Goal: Task Accomplishment & Management: Manage account settings

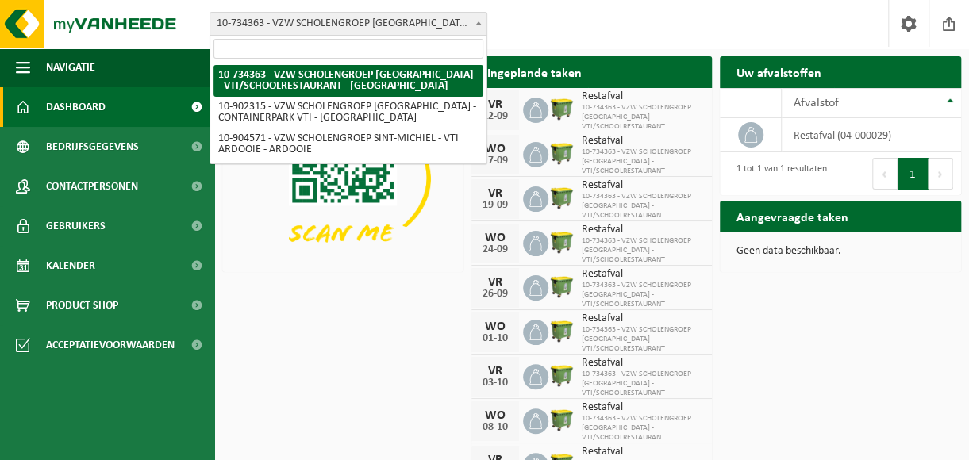
click at [479, 24] on b at bounding box center [478, 23] width 6 height 4
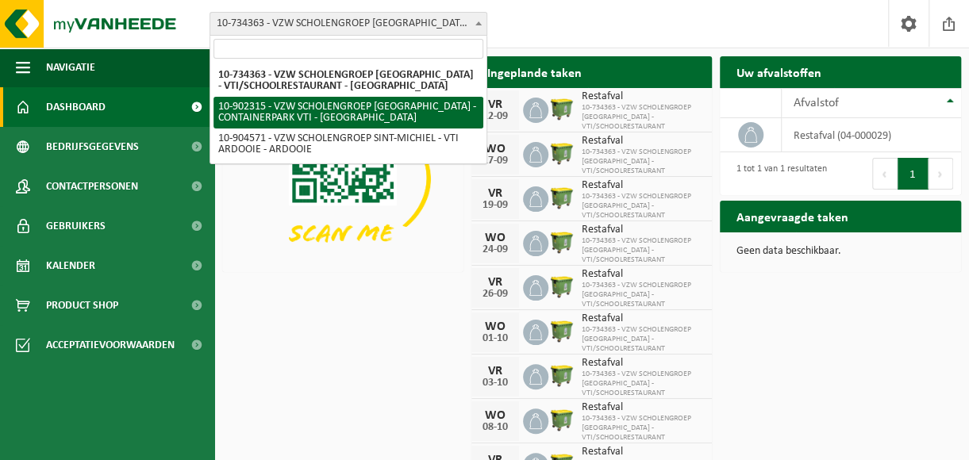
select select "120222"
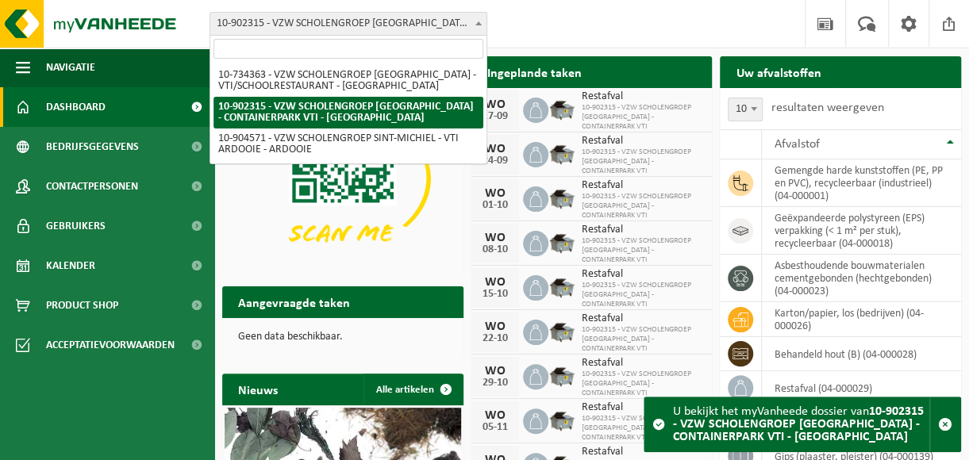
click at [478, 24] on b at bounding box center [478, 23] width 6 height 4
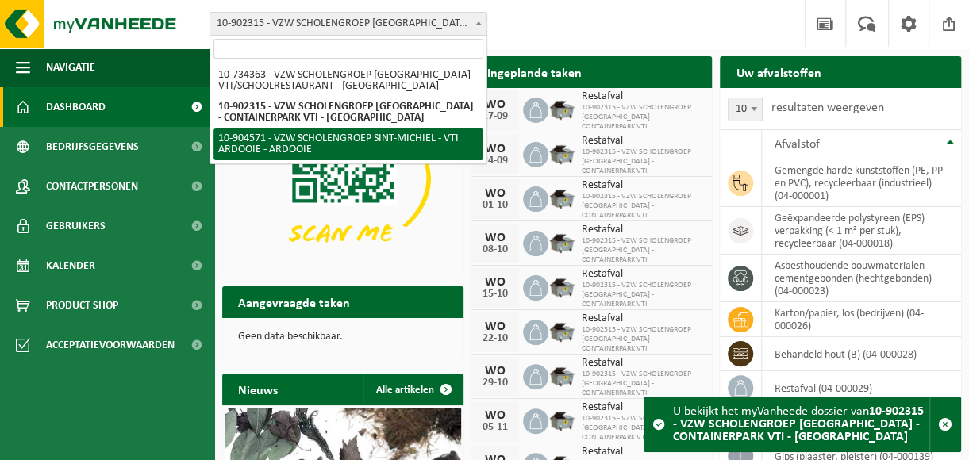
select select "121727"
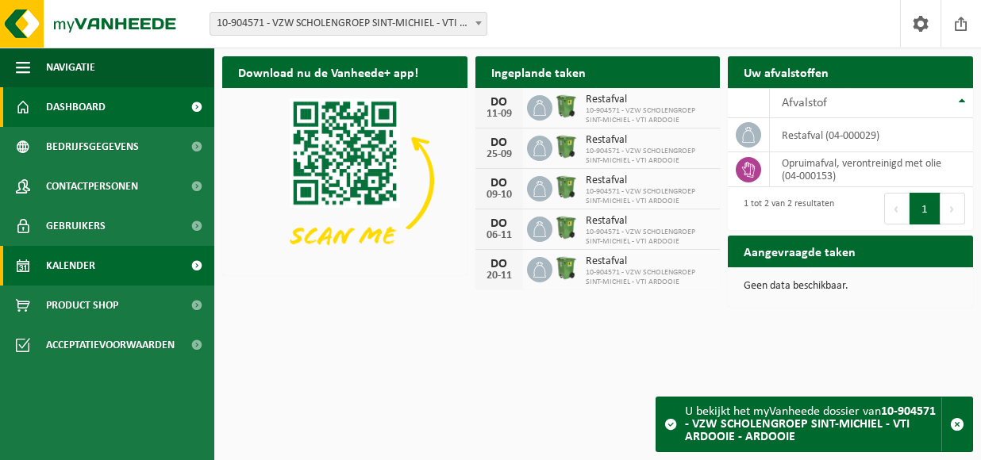
click at [69, 264] on span "Kalender" at bounding box center [70, 266] width 49 height 40
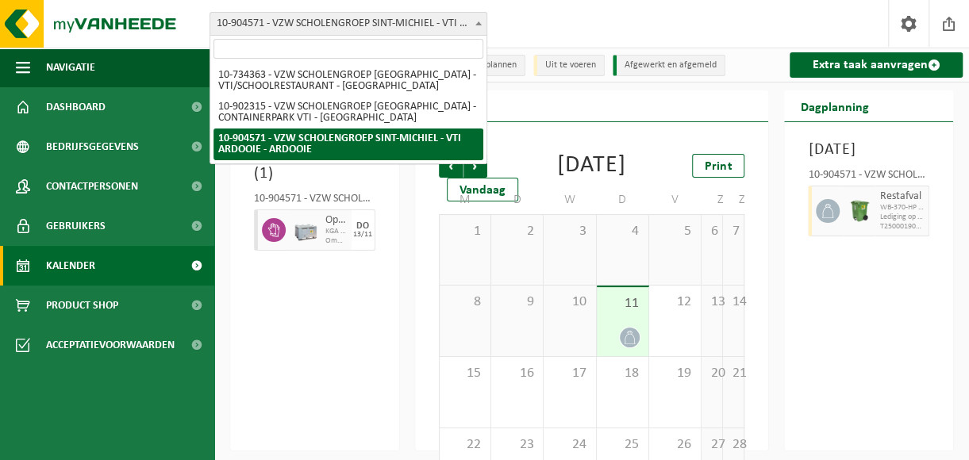
click at [478, 22] on b at bounding box center [478, 23] width 6 height 4
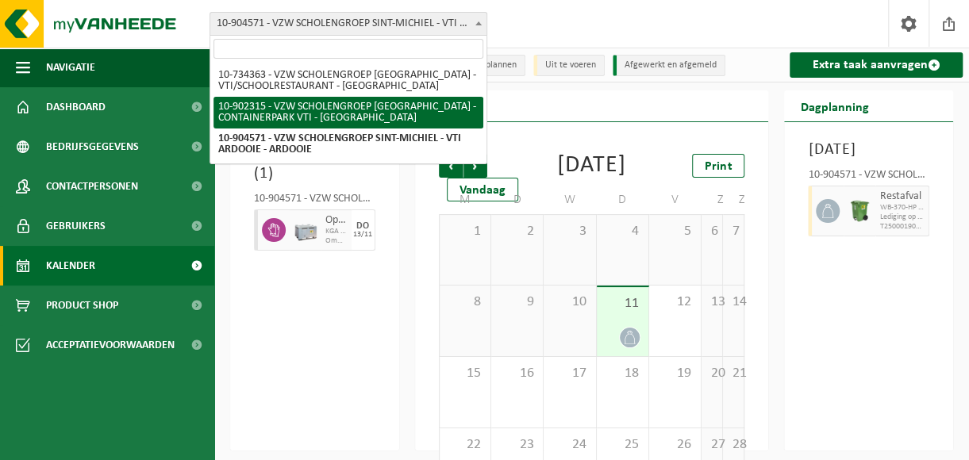
select select "120222"
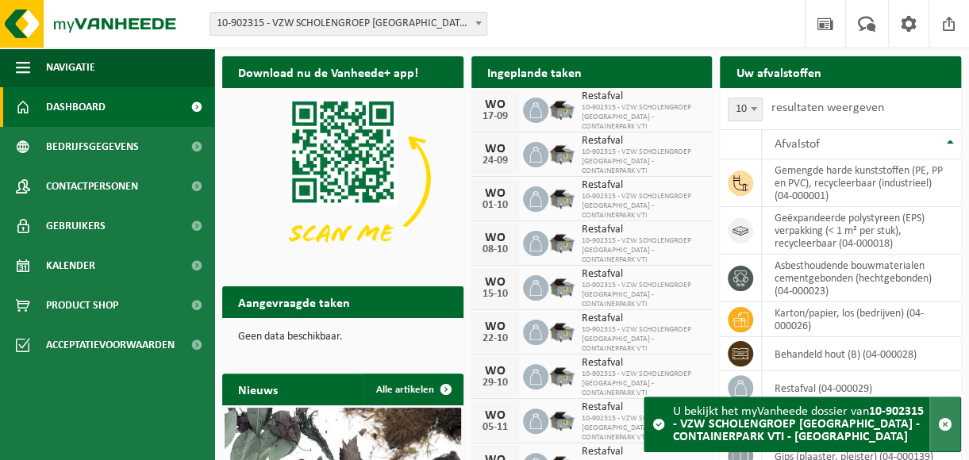
click at [947, 423] on span "button" at bounding box center [945, 424] width 14 height 14
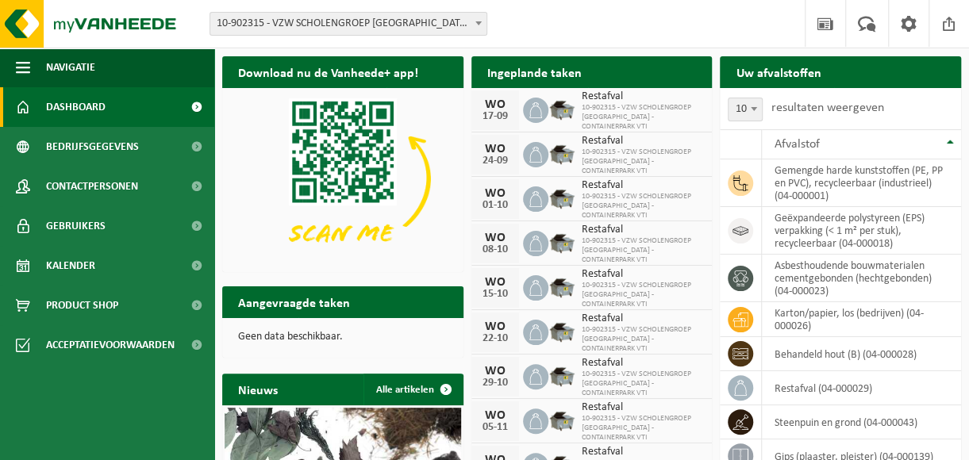
click at [77, 108] on span "Dashboard" at bounding box center [76, 107] width 60 height 40
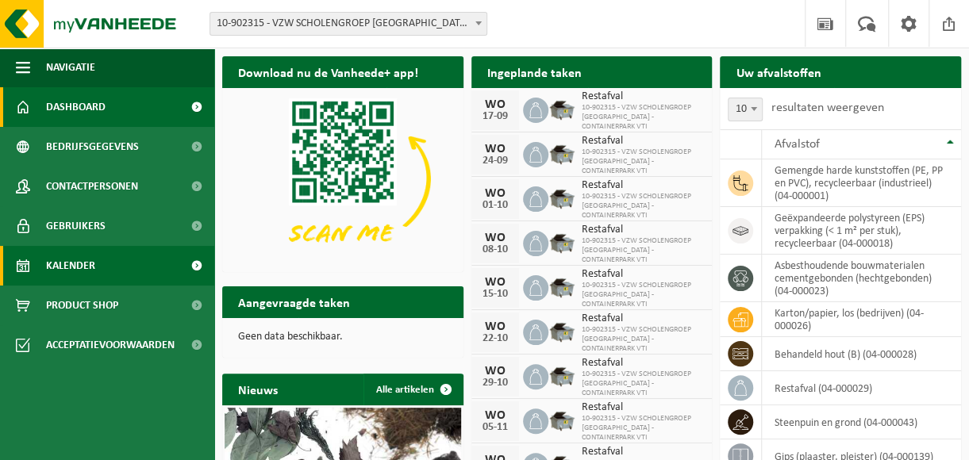
click at [81, 267] on span "Kalender" at bounding box center [70, 266] width 49 height 40
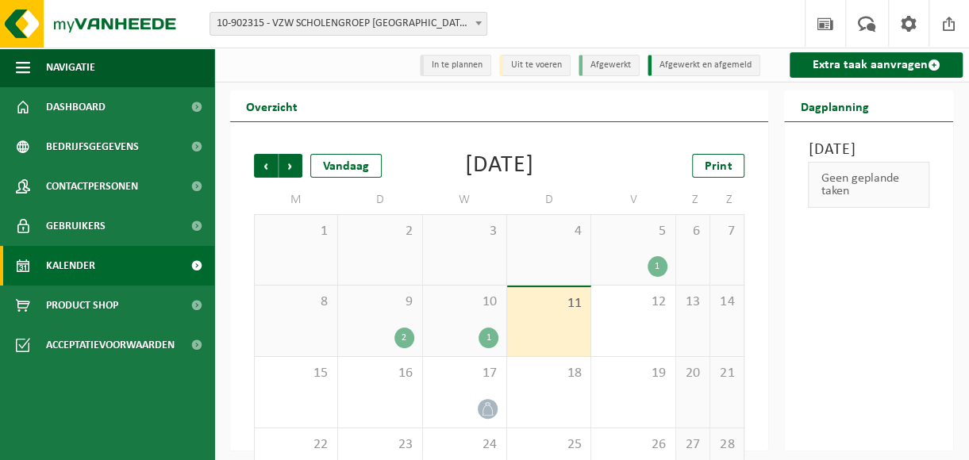
click at [460, 324] on div "10 1" at bounding box center [464, 321] width 83 height 71
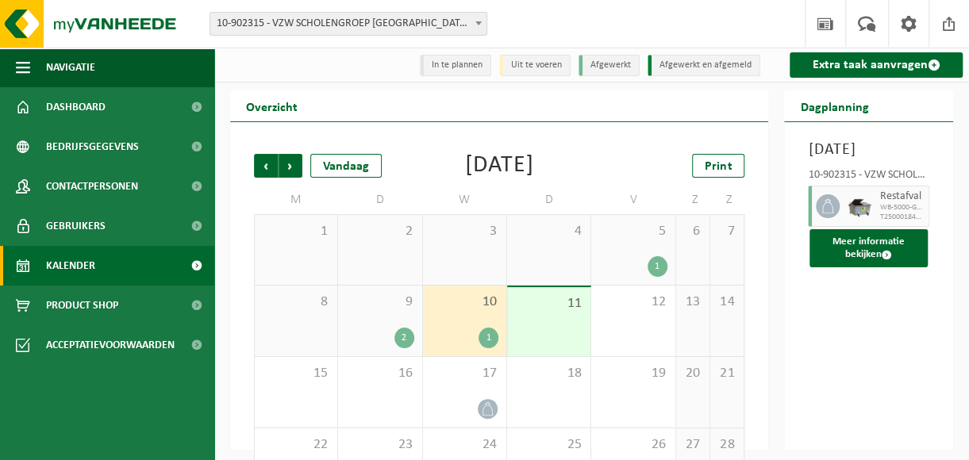
click at [387, 321] on div "9 2" at bounding box center [379, 321] width 83 height 71
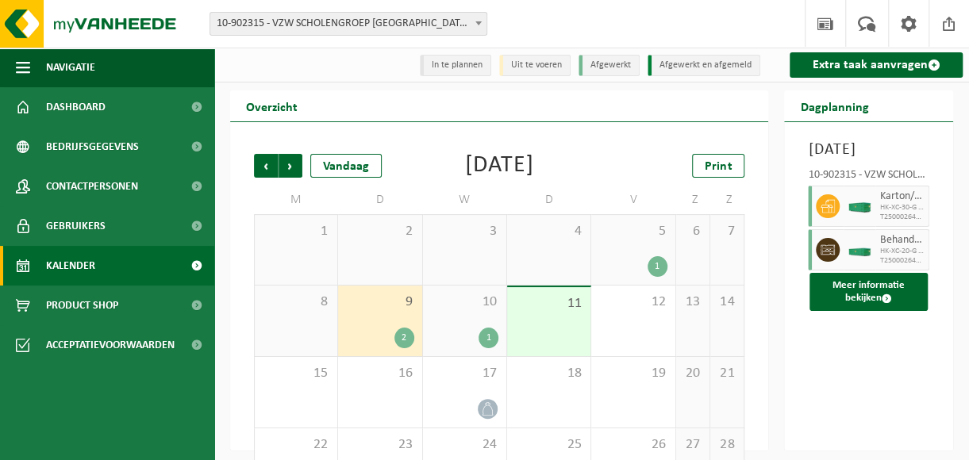
click at [637, 248] on div "5 1" at bounding box center [632, 250] width 83 height 70
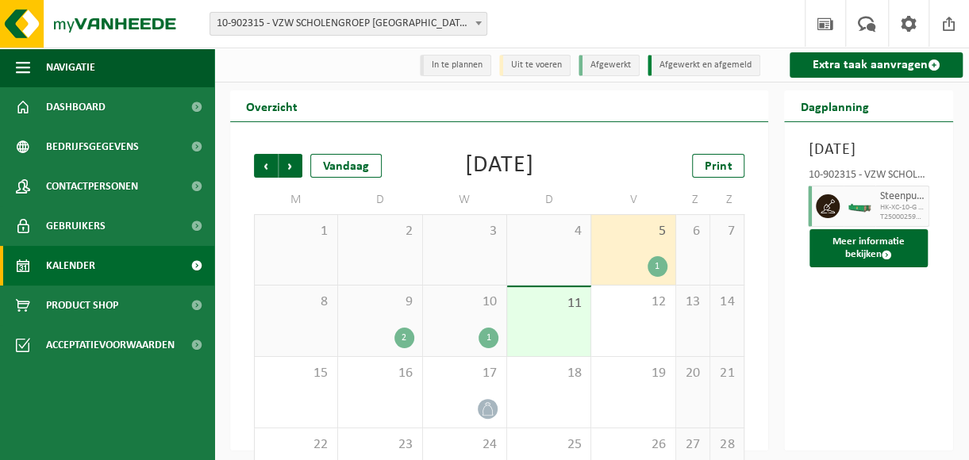
click at [544, 326] on div "11" at bounding box center [548, 321] width 83 height 69
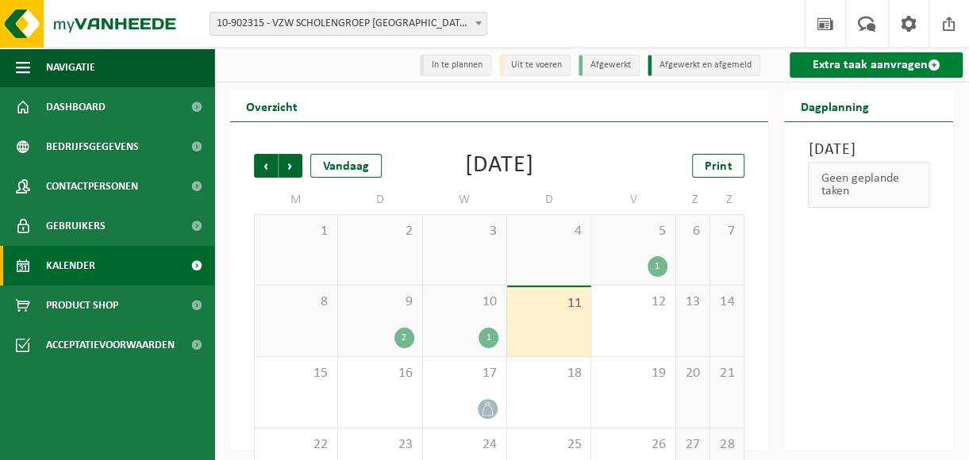
click at [857, 62] on link "Extra taak aanvragen" at bounding box center [875, 64] width 173 height 25
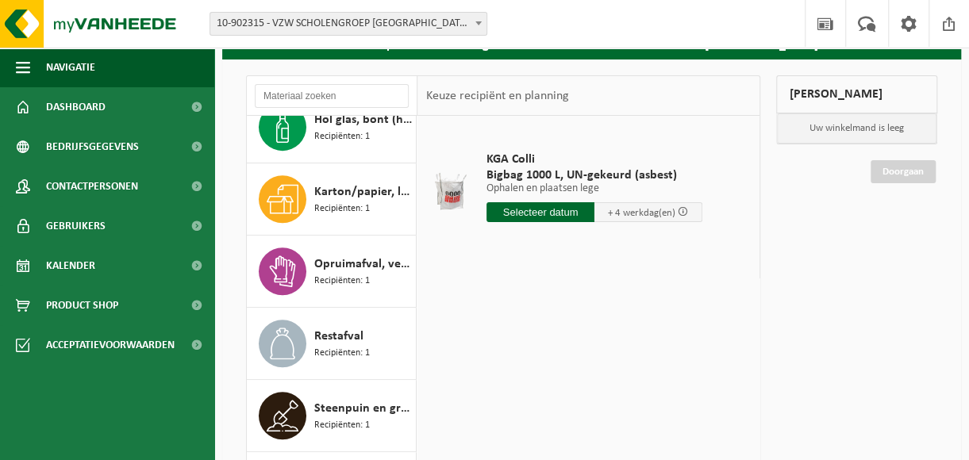
scroll to position [159, 0]
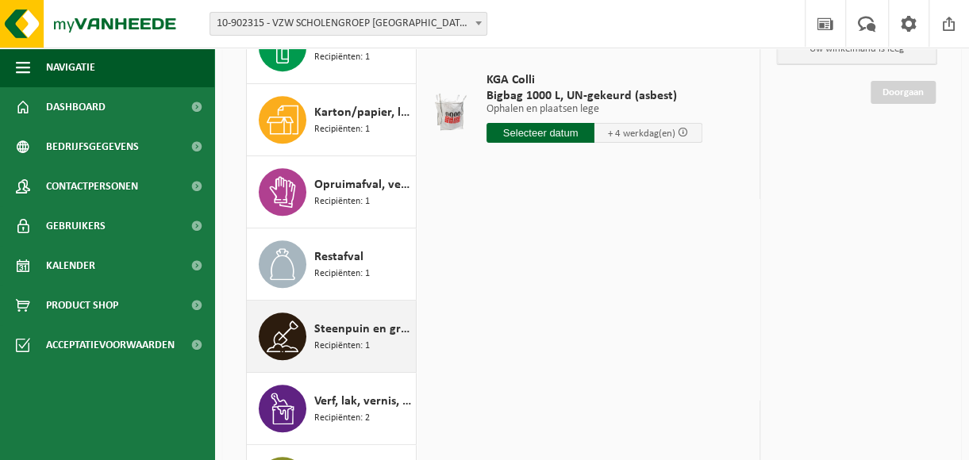
click at [321, 329] on span "Steenpuin en grond" at bounding box center [363, 329] width 98 height 19
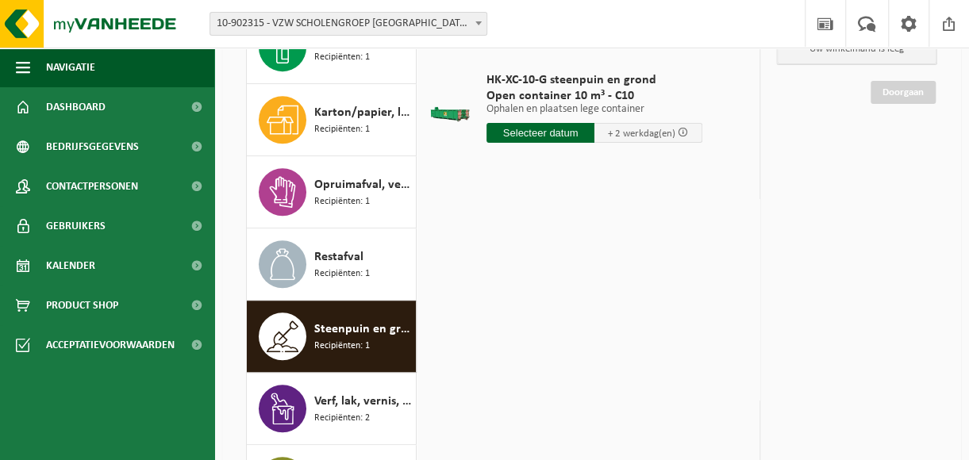
click at [543, 131] on input "text" at bounding box center [540, 133] width 108 height 20
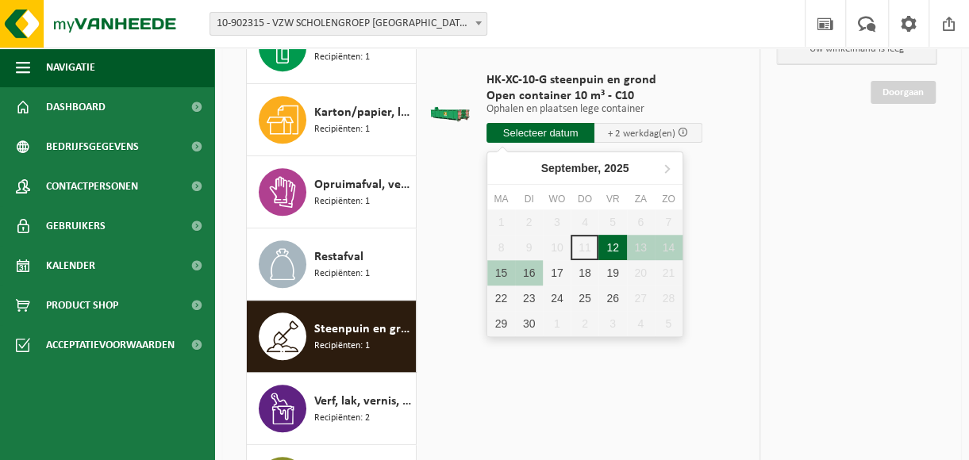
click at [613, 248] on div "12" at bounding box center [612, 247] width 28 height 25
type input "Van 2025-09-12"
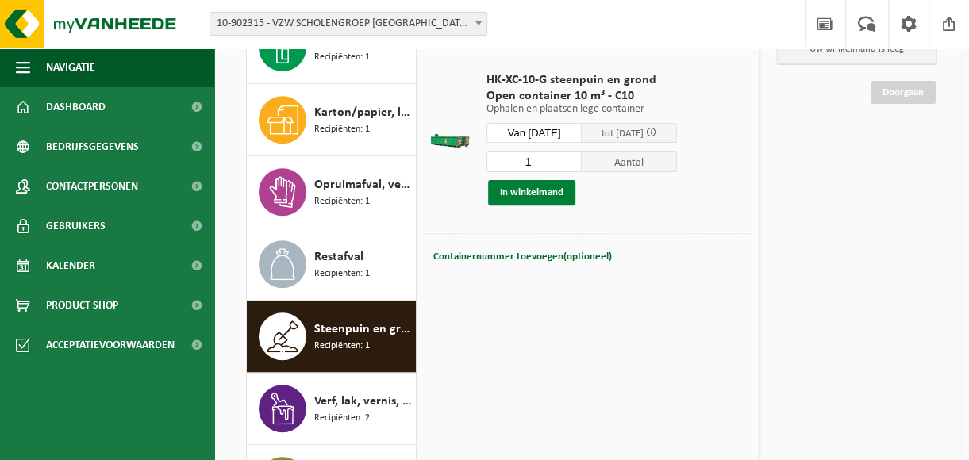
click at [536, 186] on button "In winkelmand" at bounding box center [531, 192] width 87 height 25
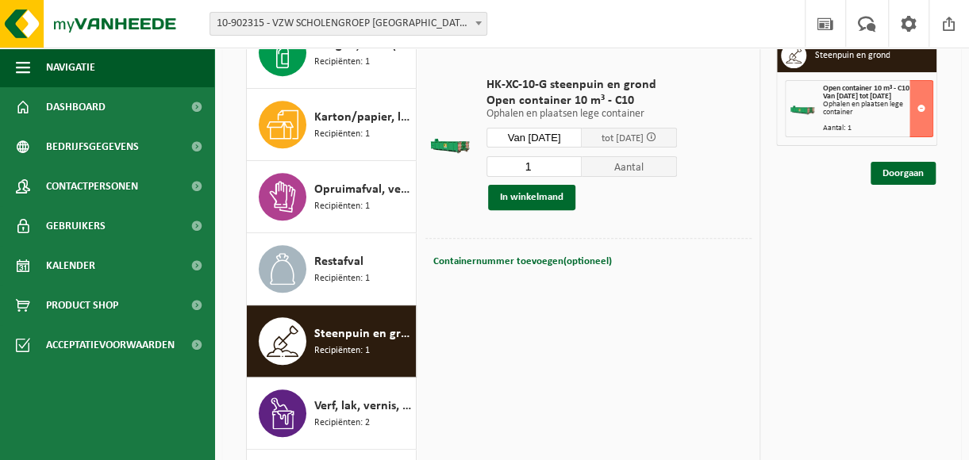
scroll to position [75, 0]
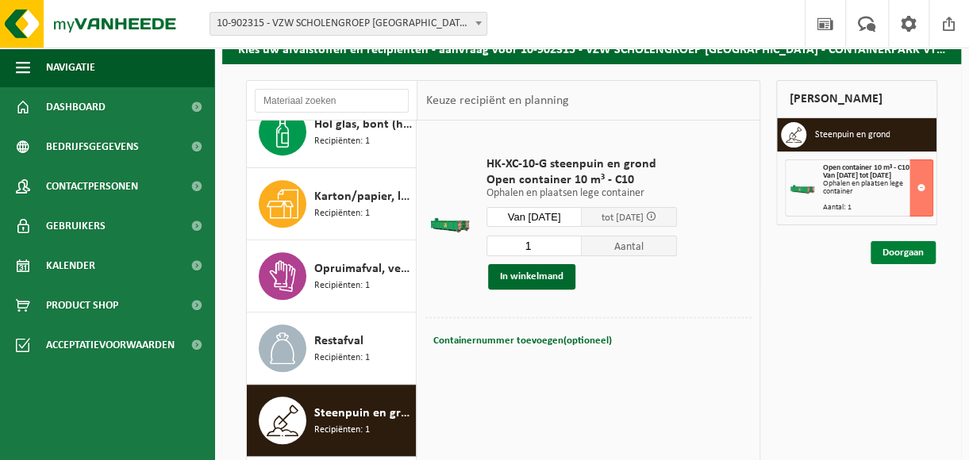
click at [898, 252] on link "Doorgaan" at bounding box center [902, 252] width 65 height 23
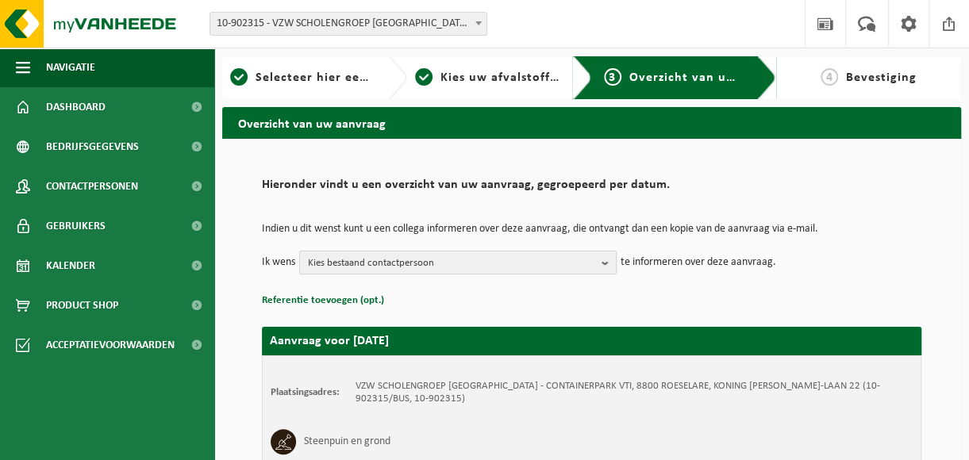
click at [609, 261] on b "button" at bounding box center [608, 263] width 14 height 22
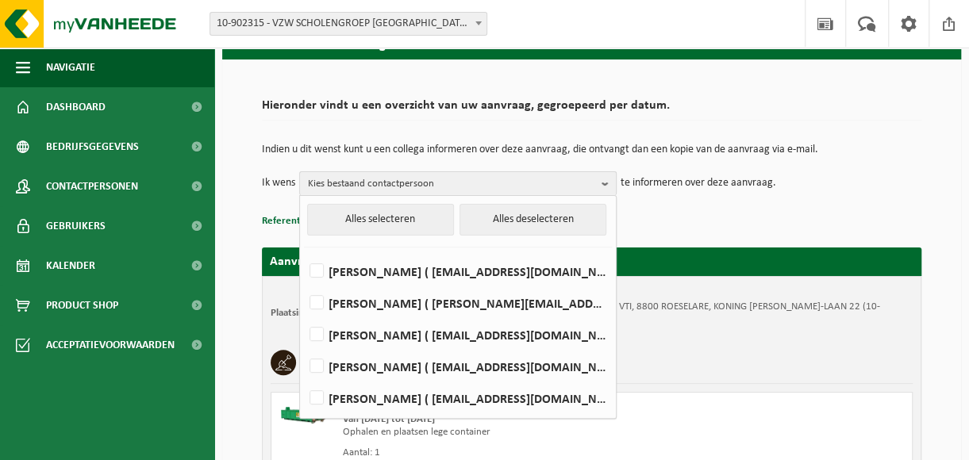
scroll to position [159, 0]
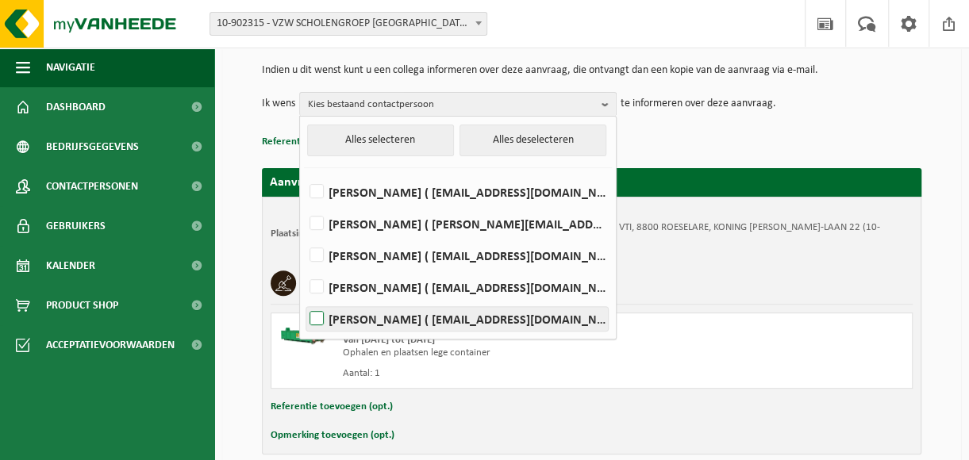
click at [385, 315] on label "[PERSON_NAME] ( [EMAIL_ADDRESS][DOMAIN_NAME] )" at bounding box center [456, 319] width 301 height 24
click at [304, 299] on input "[PERSON_NAME] ( [EMAIL_ADDRESS][DOMAIN_NAME] )" at bounding box center [303, 298] width 1 height 1
checkbox input "true"
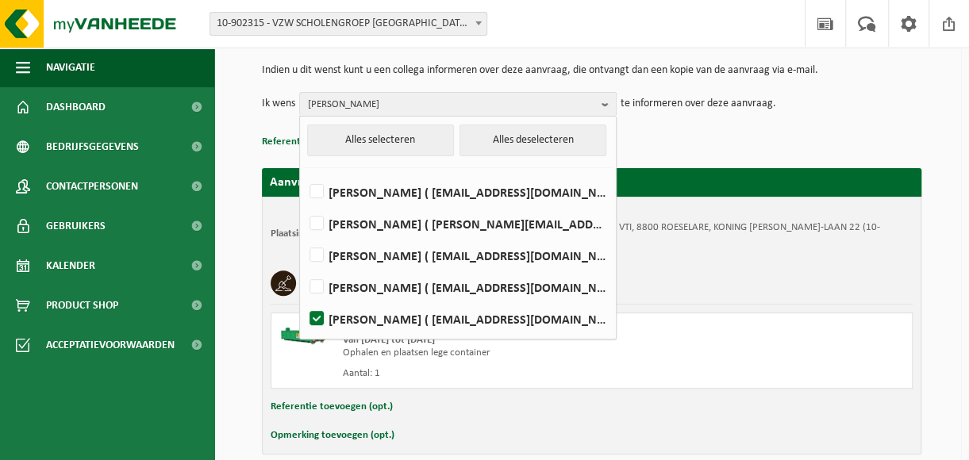
scroll to position [231, 0]
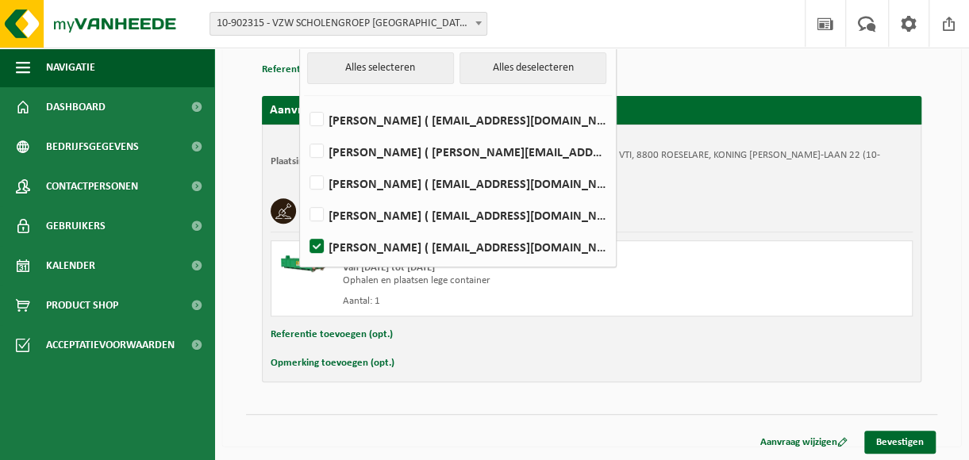
click at [327, 361] on button "Opmerking toevoegen (opt.)" at bounding box center [333, 363] width 124 height 21
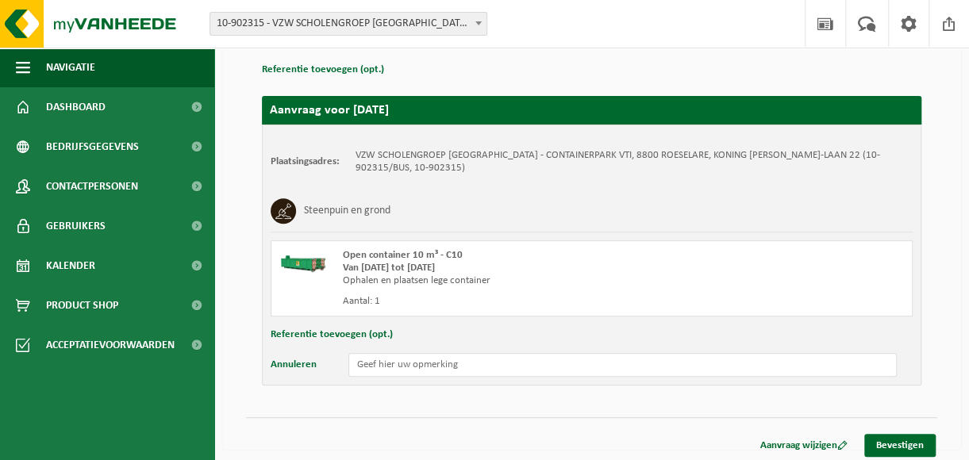
scroll to position [234, 0]
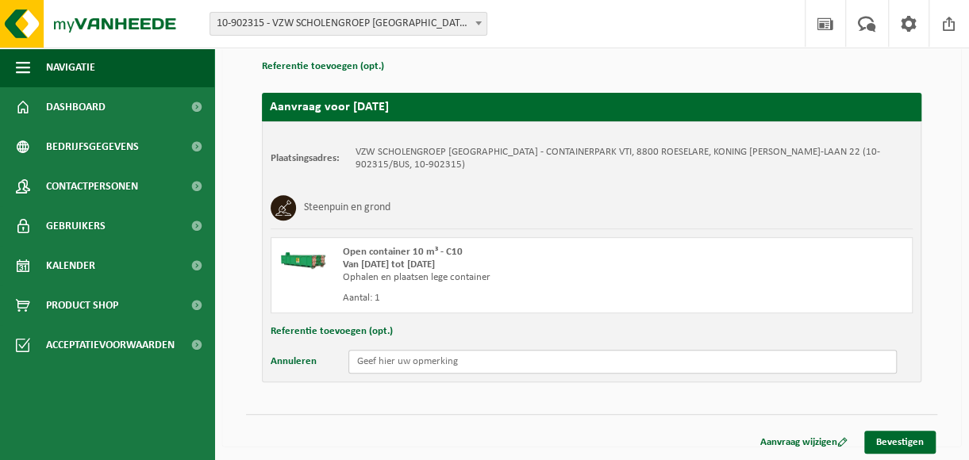
click at [370, 357] on input "text" at bounding box center [622, 362] width 548 height 24
type input "Container staat op de bouwafdeling"
click at [893, 440] on link "Bevestigen" at bounding box center [899, 442] width 71 height 23
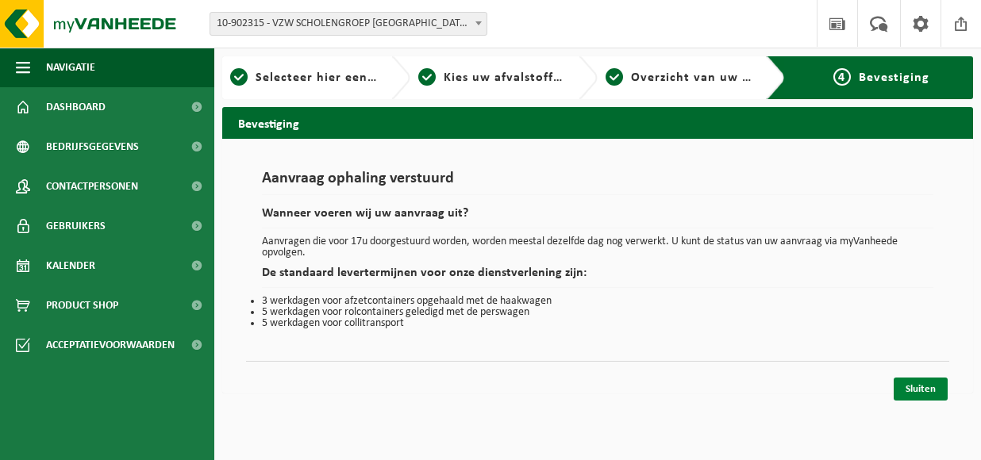
click at [922, 386] on link "Sluiten" at bounding box center [920, 389] width 54 height 23
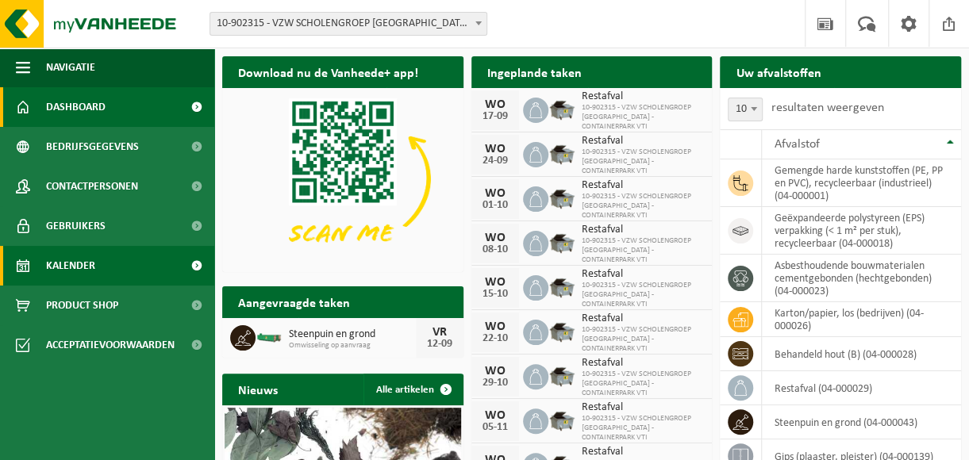
click at [68, 264] on span "Kalender" at bounding box center [70, 266] width 49 height 40
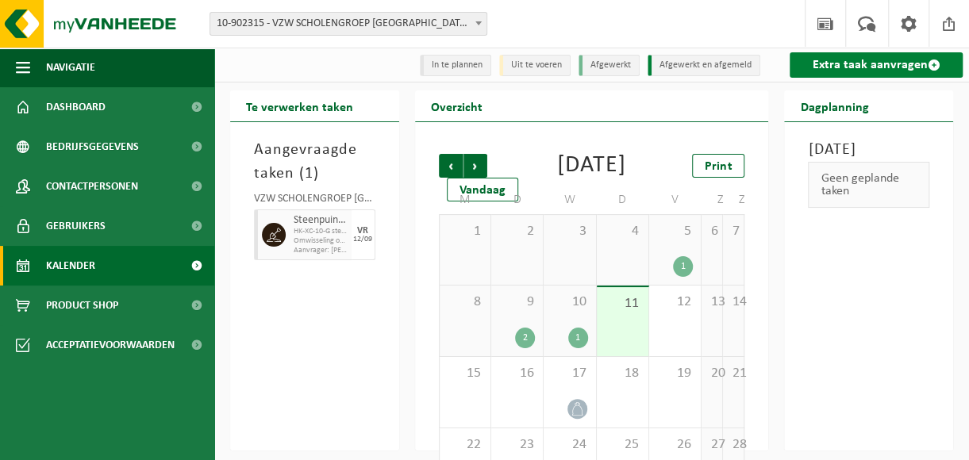
click at [863, 63] on link "Extra taak aanvragen" at bounding box center [875, 64] width 173 height 25
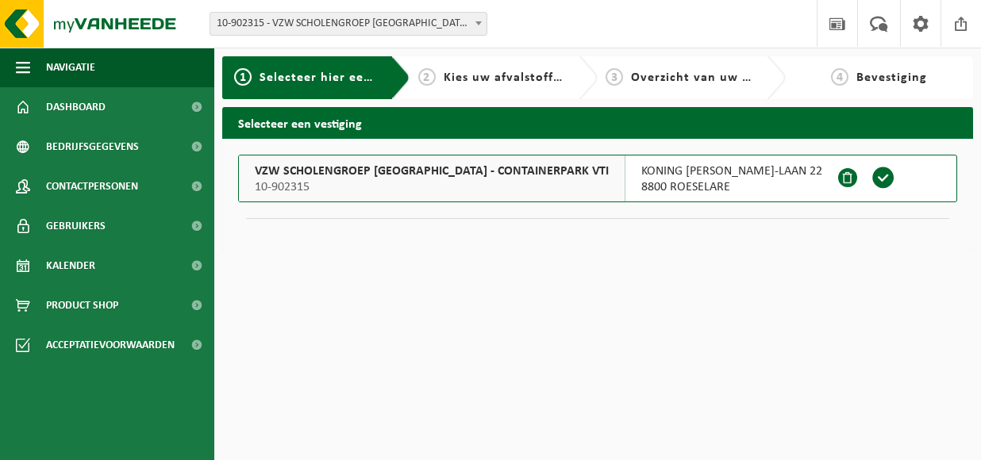
click at [447, 177] on span "VZW SCHOLENGROEP [GEOGRAPHIC_DATA] - CONTAINERPARK VTI" at bounding box center [432, 171] width 354 height 16
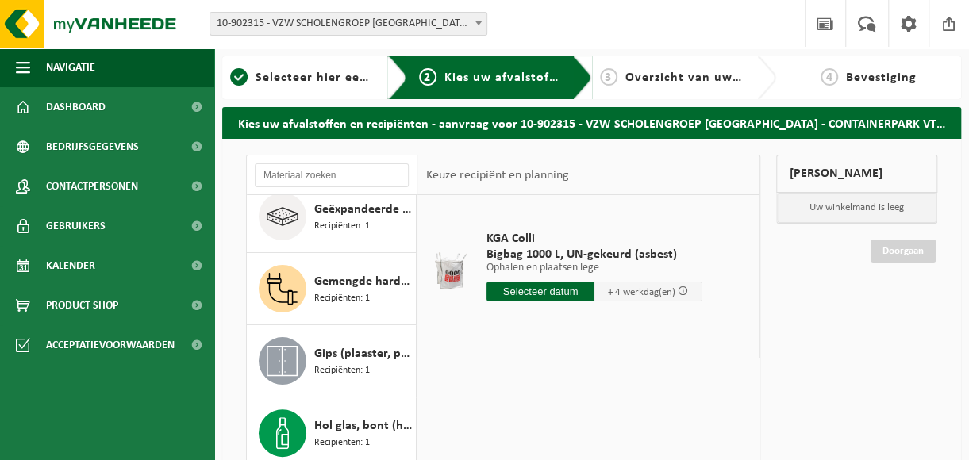
scroll to position [238, 0]
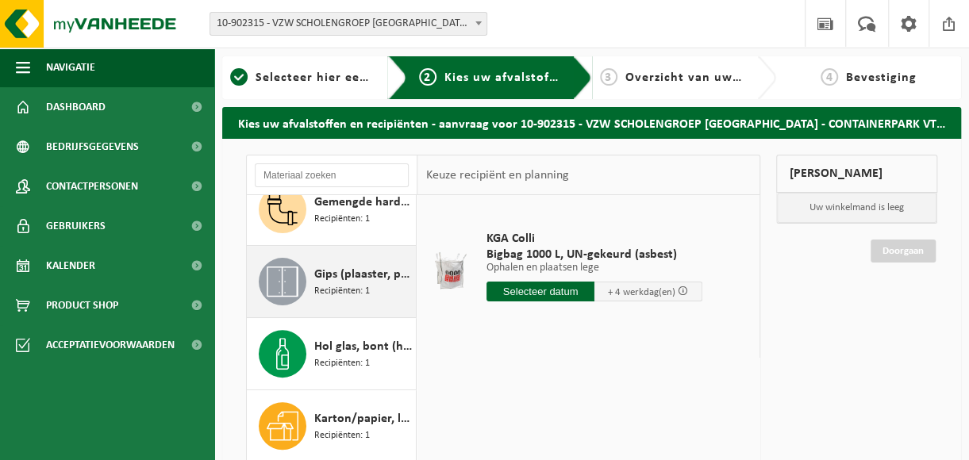
click at [300, 275] on span at bounding box center [283, 282] width 48 height 48
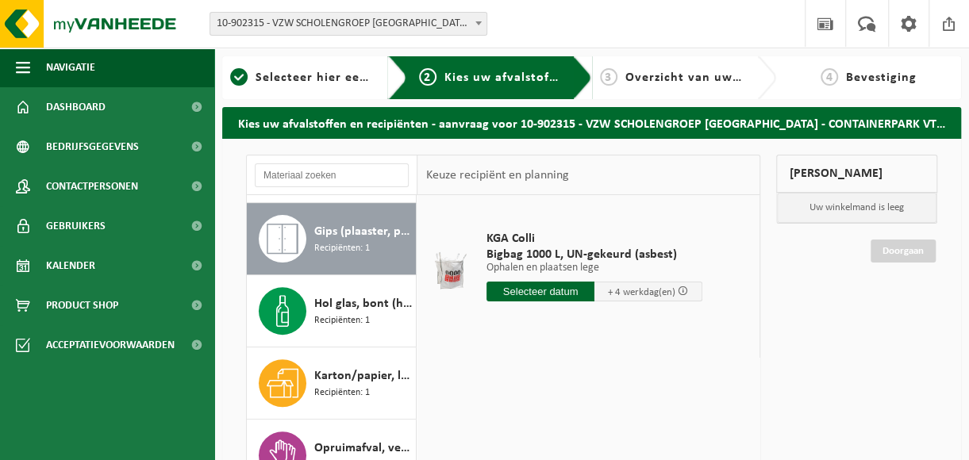
scroll to position [287, 0]
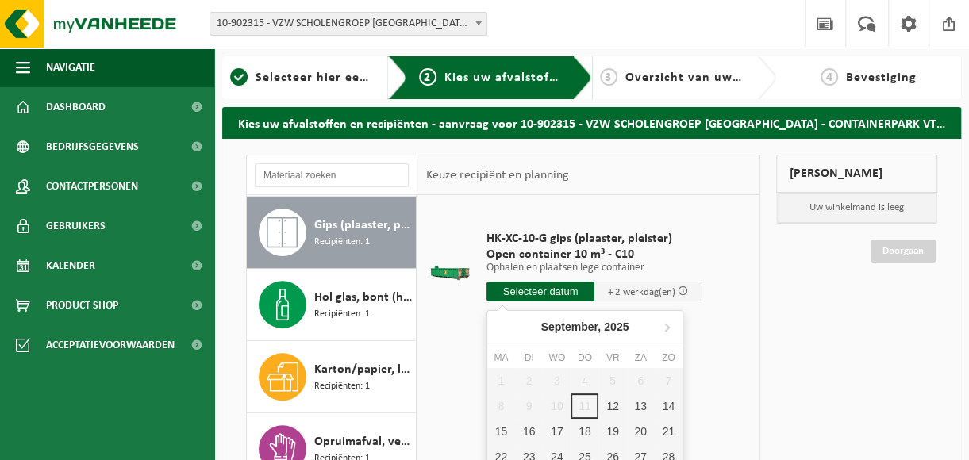
click at [535, 286] on input "text" at bounding box center [540, 292] width 108 height 20
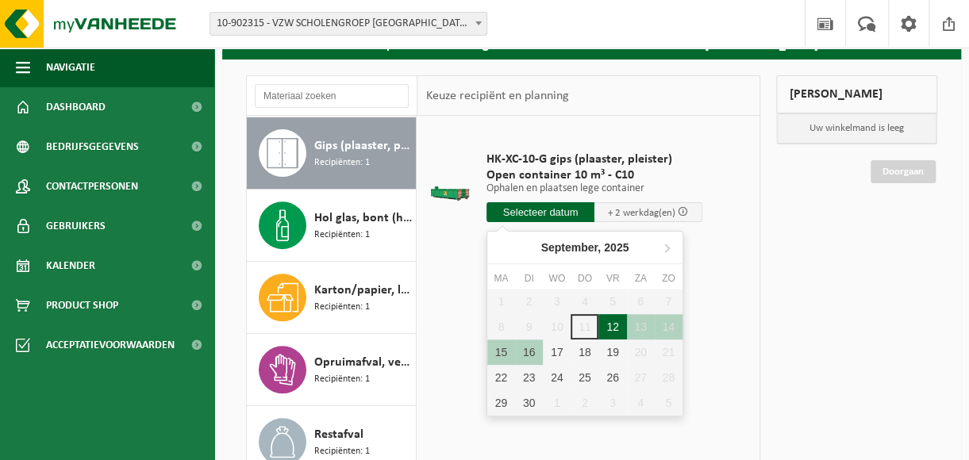
click at [614, 324] on div "12" at bounding box center [612, 326] width 28 height 25
type input "Van [DATE]"
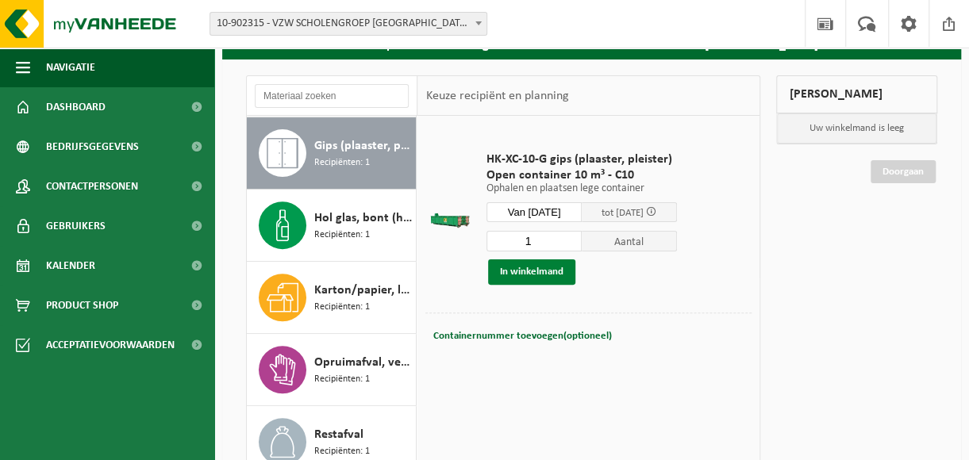
click at [530, 272] on button "In winkelmand" at bounding box center [531, 271] width 87 height 25
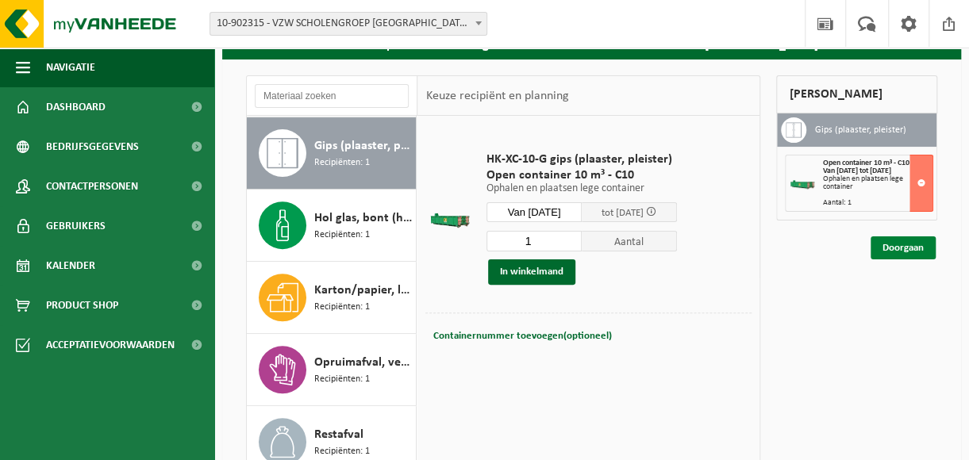
click at [901, 245] on link "Doorgaan" at bounding box center [902, 247] width 65 height 23
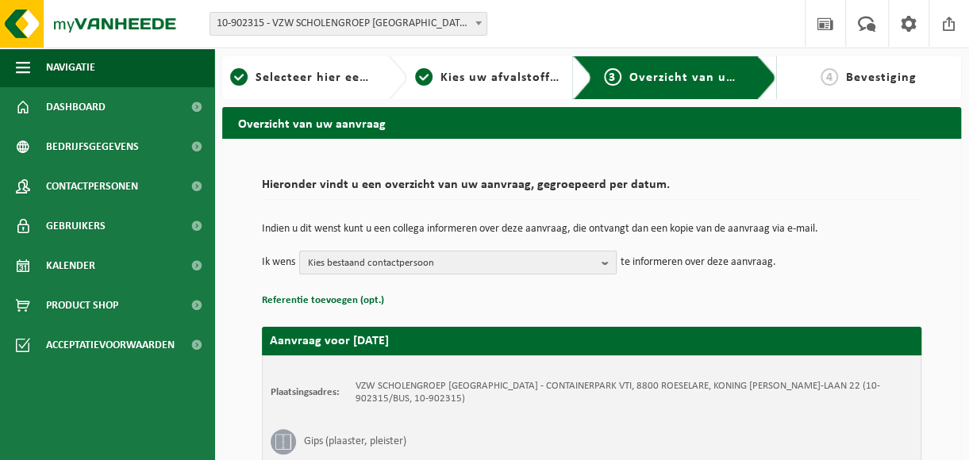
click at [601, 260] on button "Kies bestaand contactpersoon" at bounding box center [457, 263] width 317 height 24
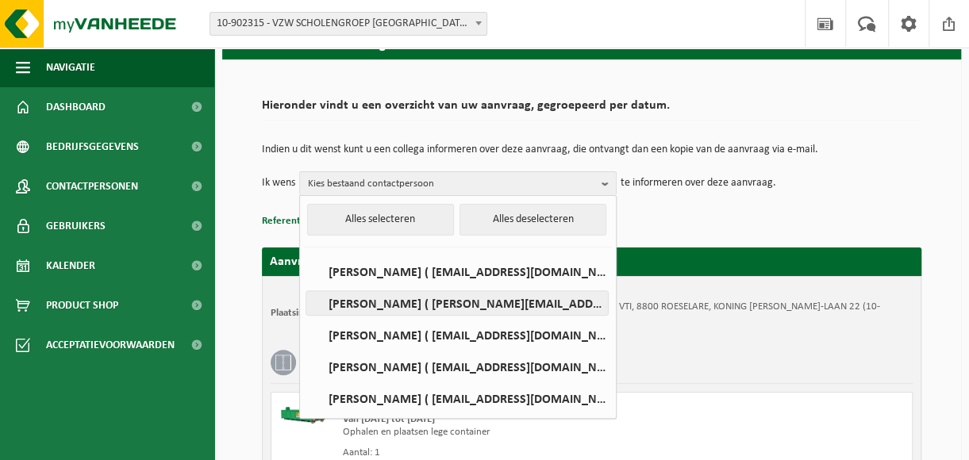
scroll to position [159, 0]
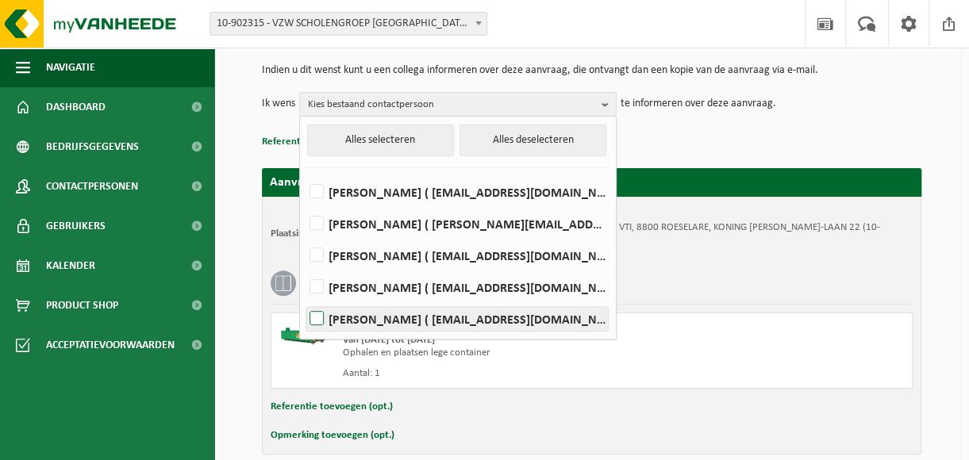
click at [351, 313] on label "FILIEP VERPOUCKE ( filiep.verpoucke@sint-michiel.be )" at bounding box center [456, 319] width 301 height 24
click at [304, 299] on input "FILIEP VERPOUCKE ( filiep.verpoucke@sint-michiel.be )" at bounding box center [303, 298] width 1 height 1
checkbox input "true"
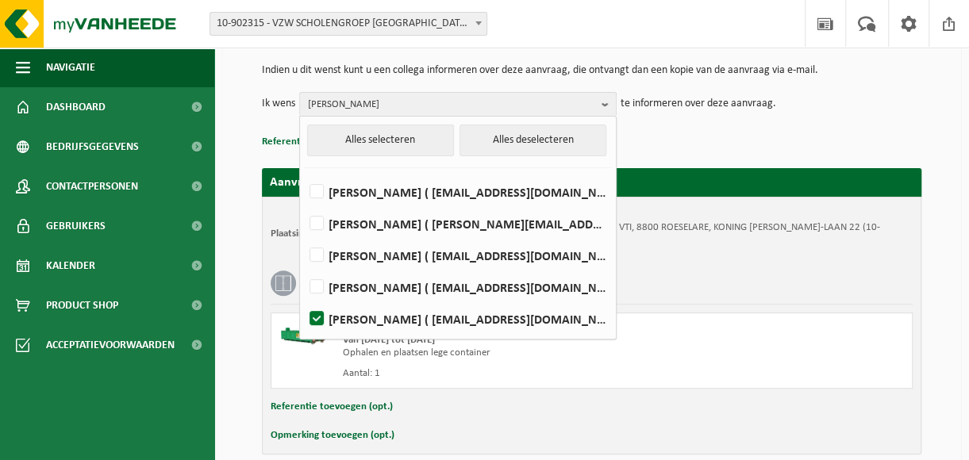
scroll to position [231, 0]
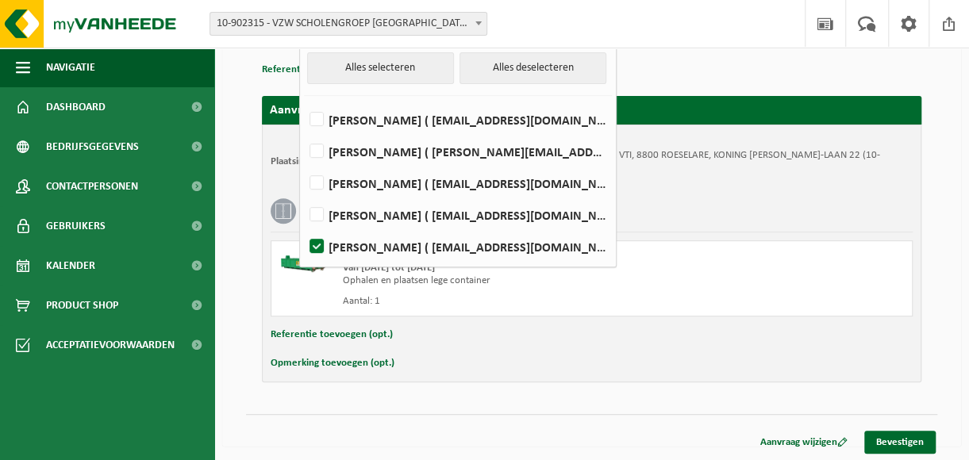
click at [333, 359] on button "Opmerking toevoegen (opt.)" at bounding box center [333, 363] width 124 height 21
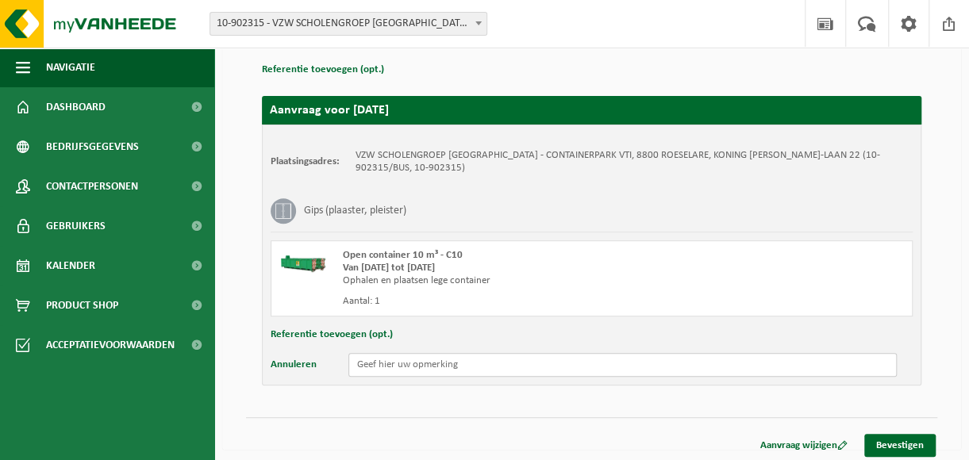
click at [386, 363] on input "text" at bounding box center [622, 365] width 548 height 24
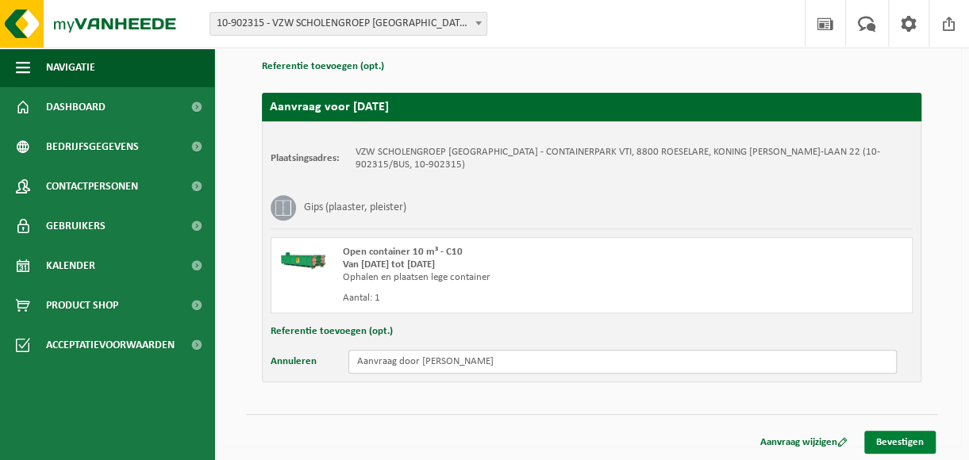
type input "Aanvraag door Johan Demasure"
click at [897, 437] on link "Bevestigen" at bounding box center [899, 442] width 71 height 23
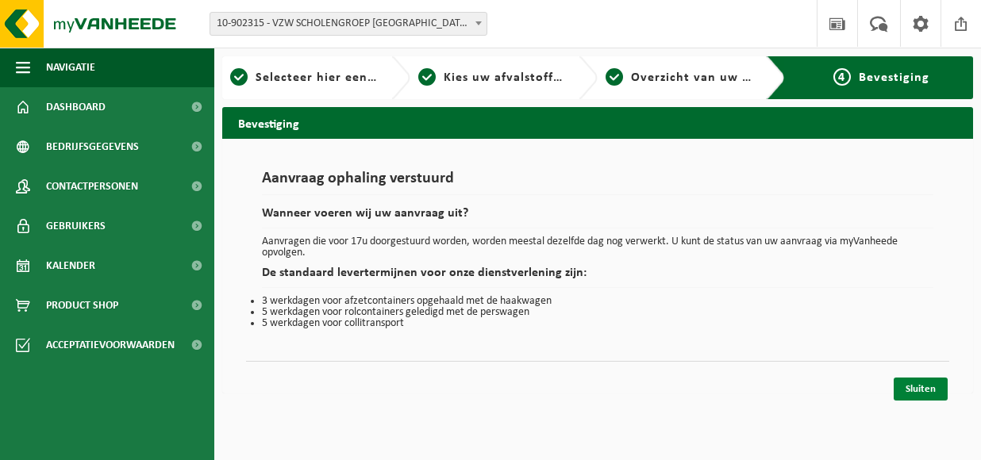
click at [927, 385] on link "Sluiten" at bounding box center [920, 389] width 54 height 23
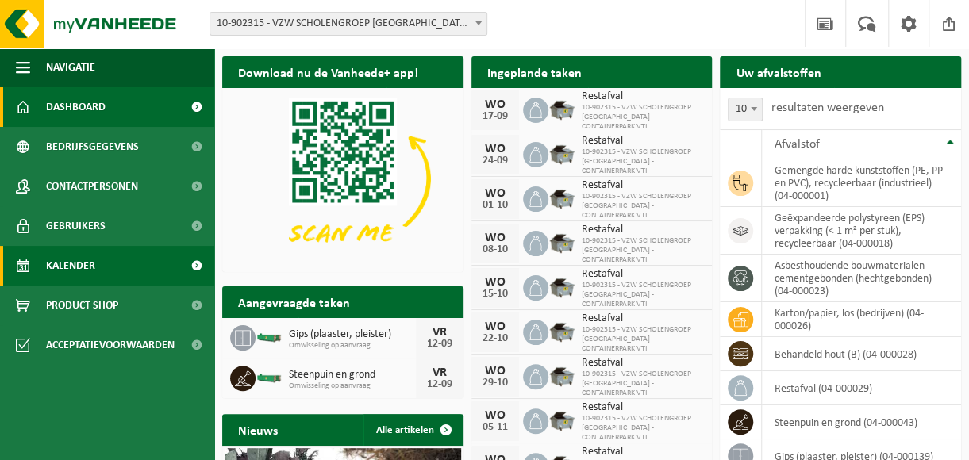
click at [67, 264] on span "Kalender" at bounding box center [70, 266] width 49 height 40
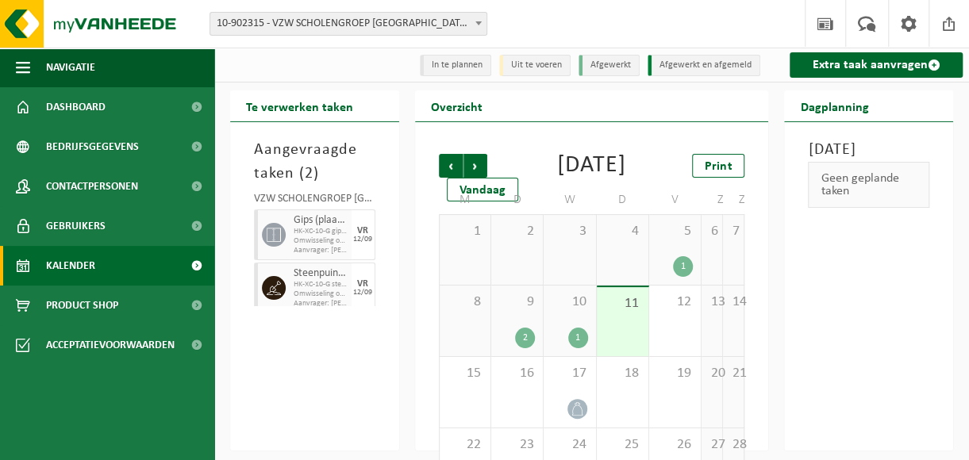
click at [670, 277] on div "1" at bounding box center [675, 266] width 36 height 21
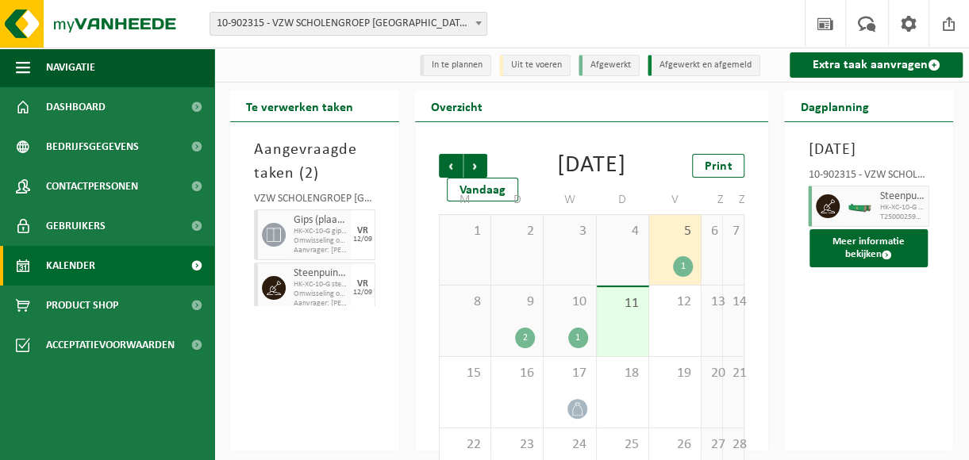
scroll to position [79, 0]
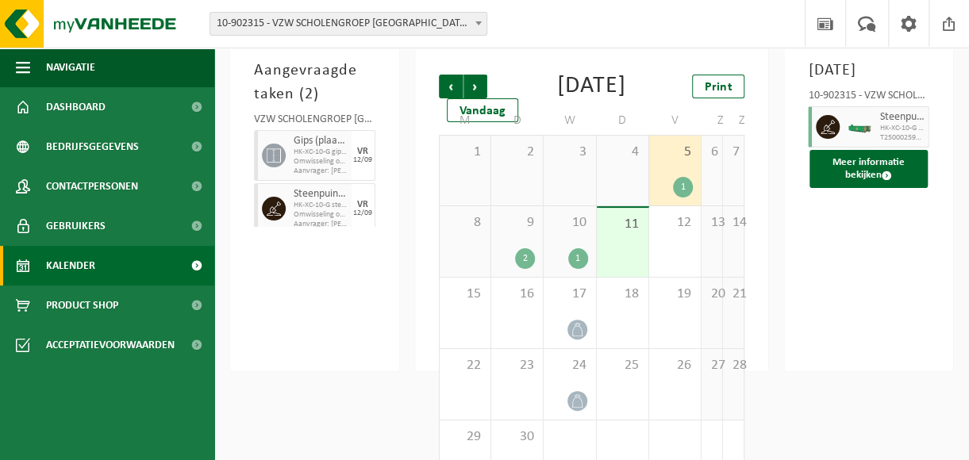
click at [516, 271] on div "9 2" at bounding box center [517, 241] width 52 height 71
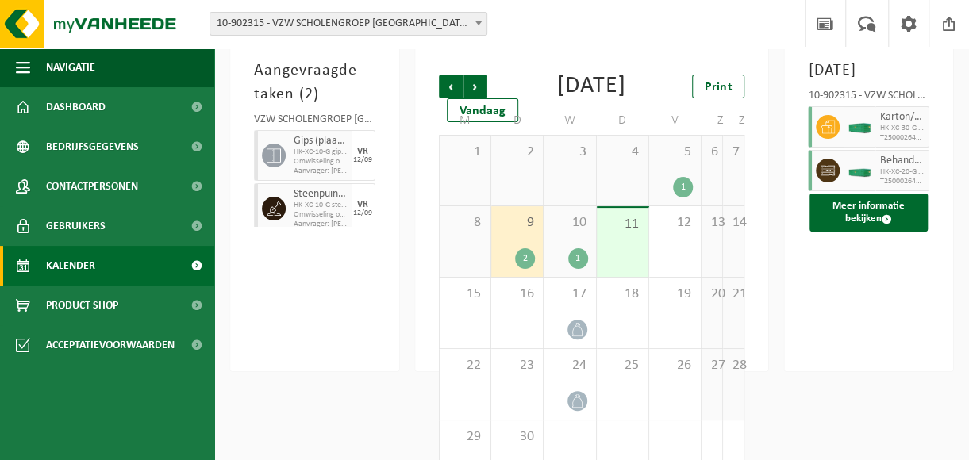
click at [562, 261] on div "10 1" at bounding box center [569, 241] width 52 height 71
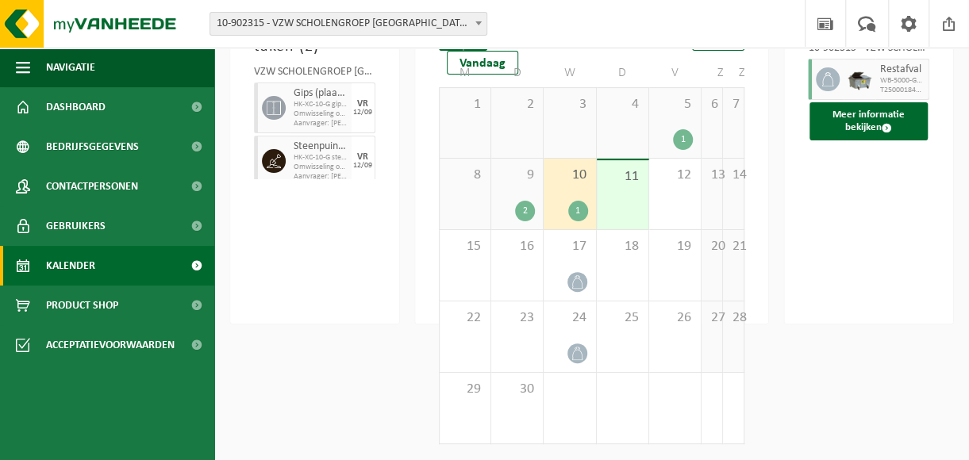
scroll to position [72, 0]
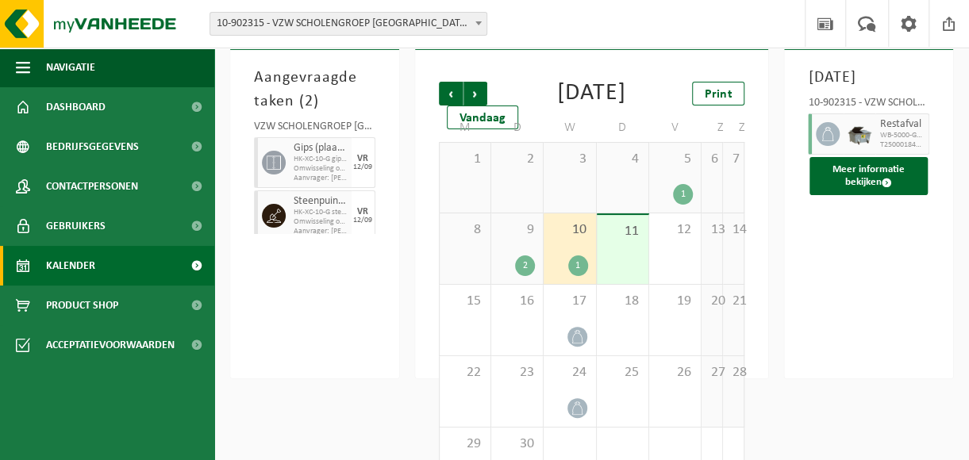
click at [682, 199] on div "5 1" at bounding box center [675, 178] width 52 height 70
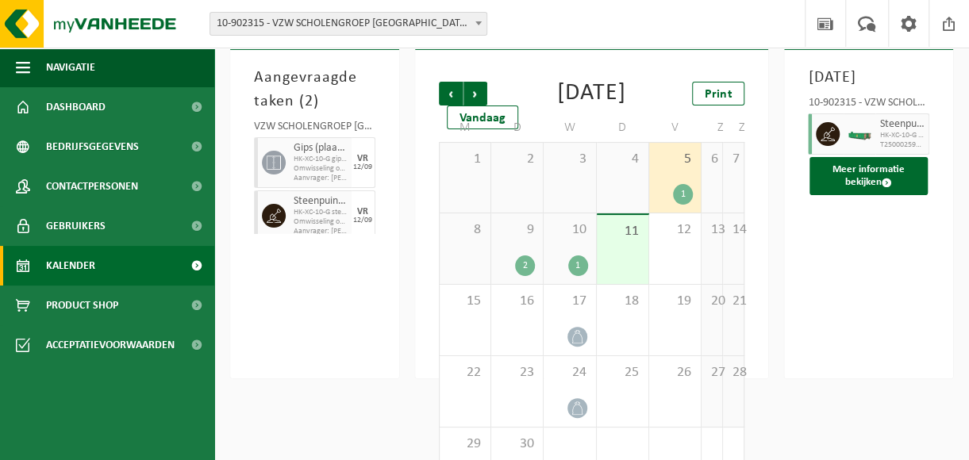
click at [301, 166] on span "Omwisseling op aanvraag" at bounding box center [321, 169] width 54 height 10
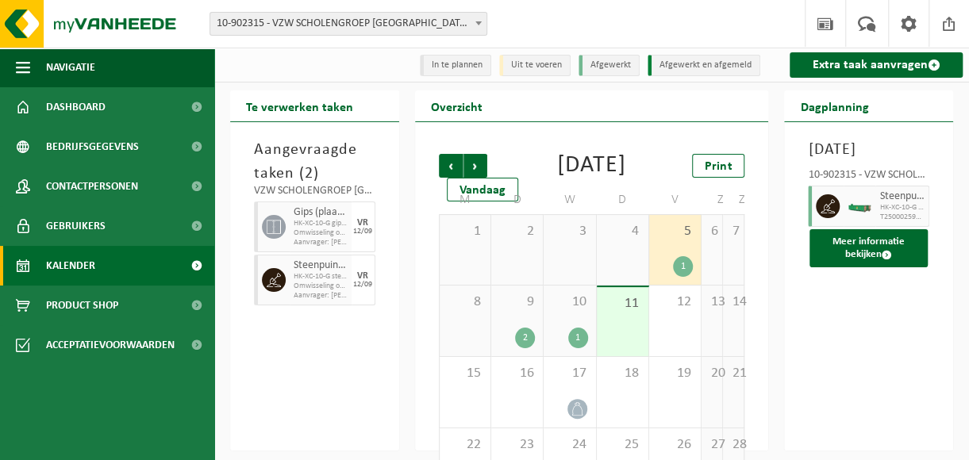
scroll to position [0, 0]
click at [71, 260] on span "Kalender" at bounding box center [70, 266] width 49 height 40
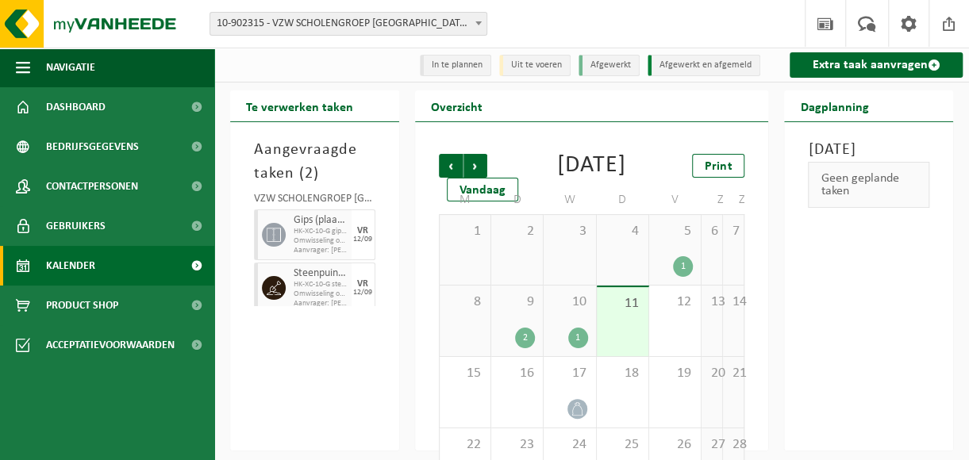
drag, startPoint x: 292, startPoint y: 222, endPoint x: 271, endPoint y: 356, distance: 135.7
click at [271, 356] on div "Aangevraagde taken ( 2 ) VZW SCHOLENGROEP SINT-MICHIEL - CONTAINERPARK VTI Gips…" at bounding box center [314, 286] width 169 height 328
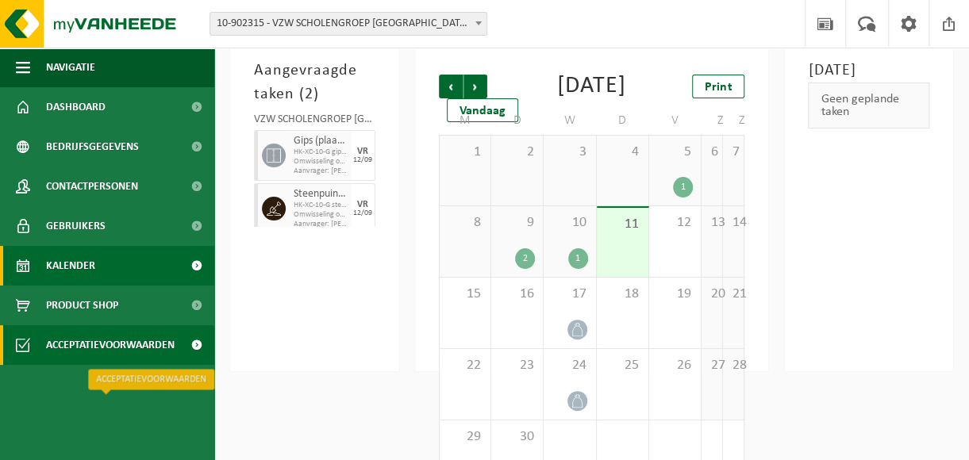
scroll to position [152, 0]
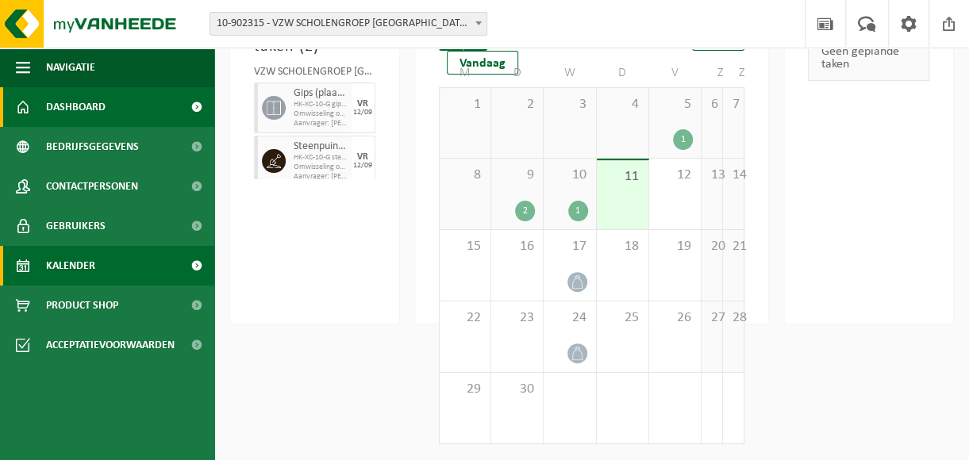
click at [67, 104] on span "Dashboard" at bounding box center [76, 107] width 60 height 40
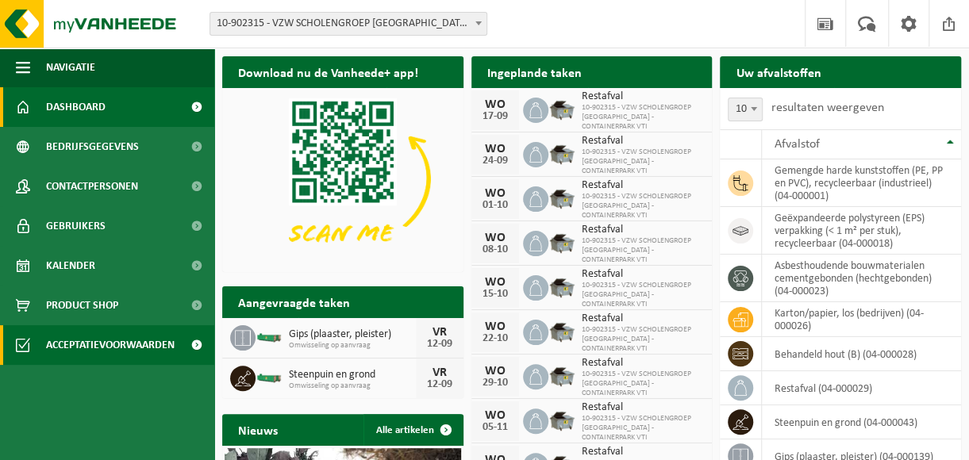
click at [95, 346] on span "Acceptatievoorwaarden" at bounding box center [110, 345] width 129 height 40
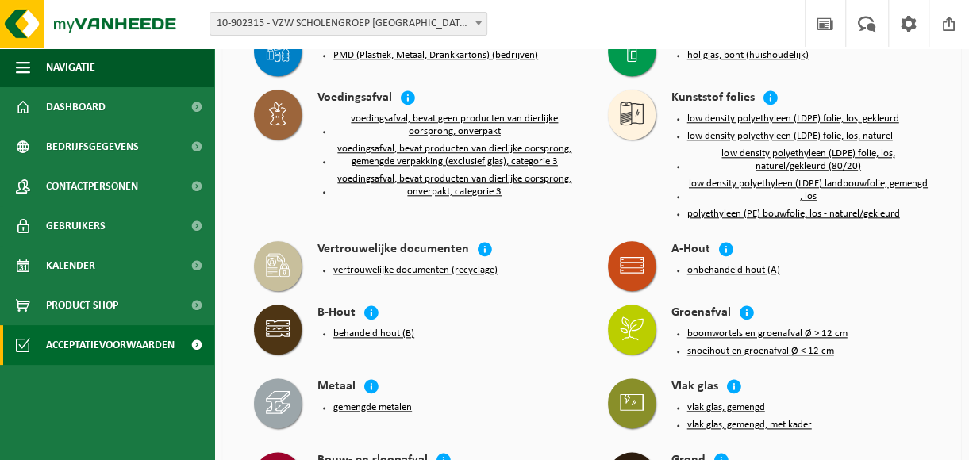
scroll to position [397, 0]
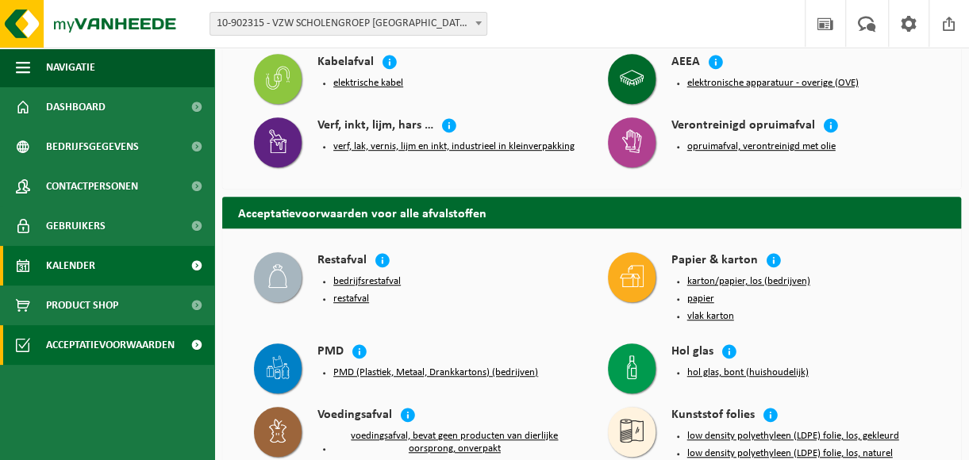
click at [85, 267] on span "Kalender" at bounding box center [70, 266] width 49 height 40
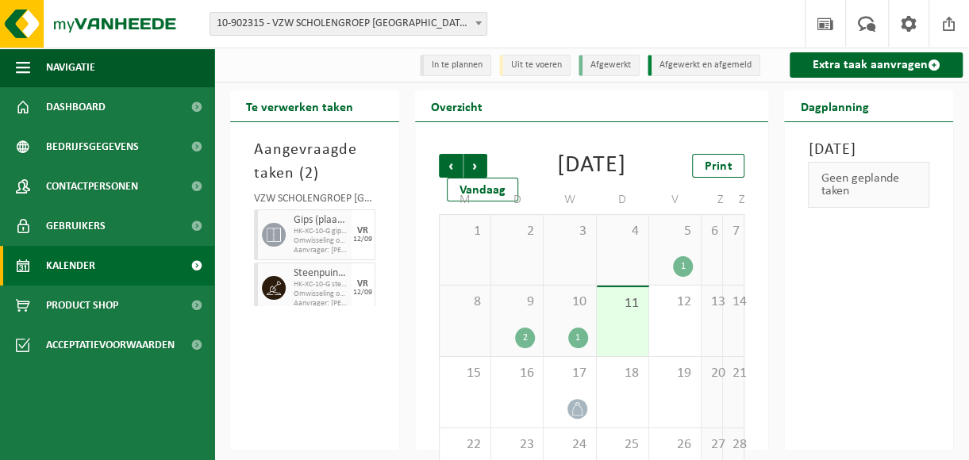
click at [305, 154] on h3 "Aangevraagde taken ( 2 )" at bounding box center [314, 162] width 121 height 48
click at [866, 67] on link "Extra taak aanvragen" at bounding box center [875, 64] width 173 height 25
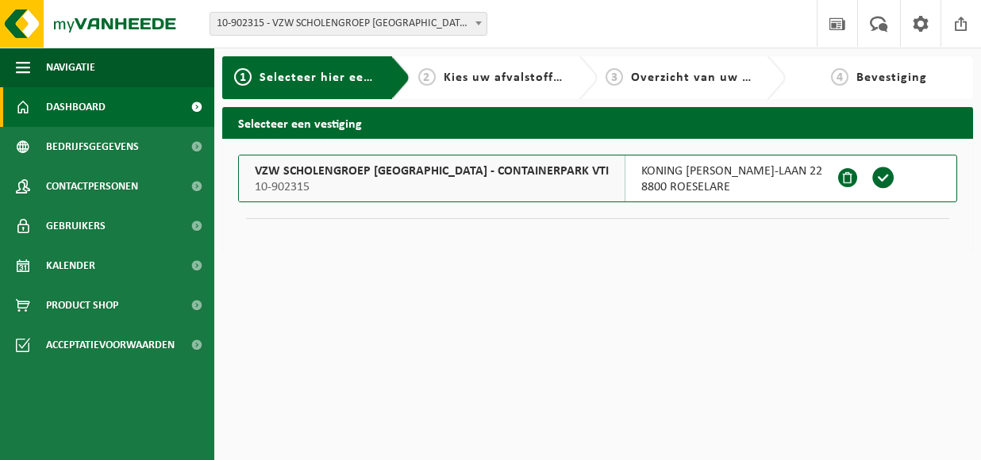
click at [68, 106] on span "Dashboard" at bounding box center [76, 107] width 60 height 40
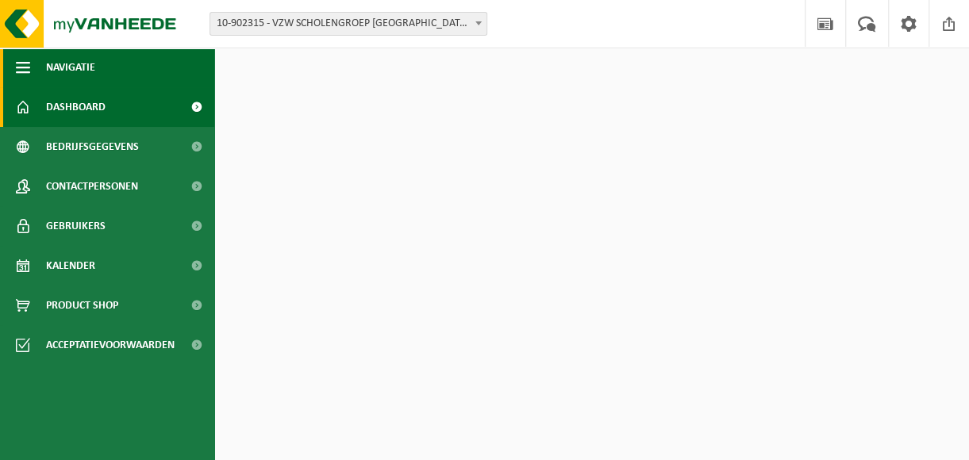
click at [81, 62] on span "Navigatie" at bounding box center [70, 68] width 49 height 40
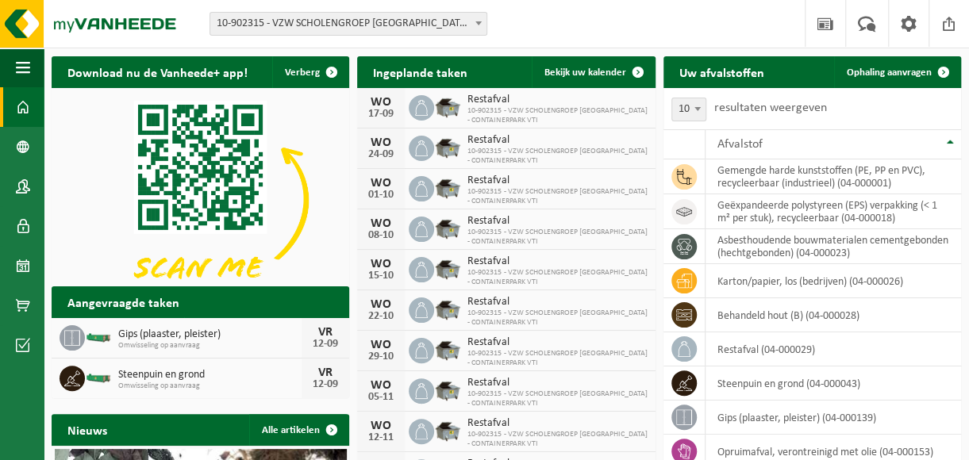
click at [71, 333] on icon at bounding box center [72, 338] width 16 height 15
click at [71, 334] on icon at bounding box center [72, 338] width 16 height 15
click at [322, 339] on div "12-09" at bounding box center [325, 344] width 32 height 11
drag, startPoint x: 319, startPoint y: 339, endPoint x: 233, endPoint y: 340, distance: 85.7
drag, startPoint x: 233, startPoint y: 340, endPoint x: 187, endPoint y: 347, distance: 46.5
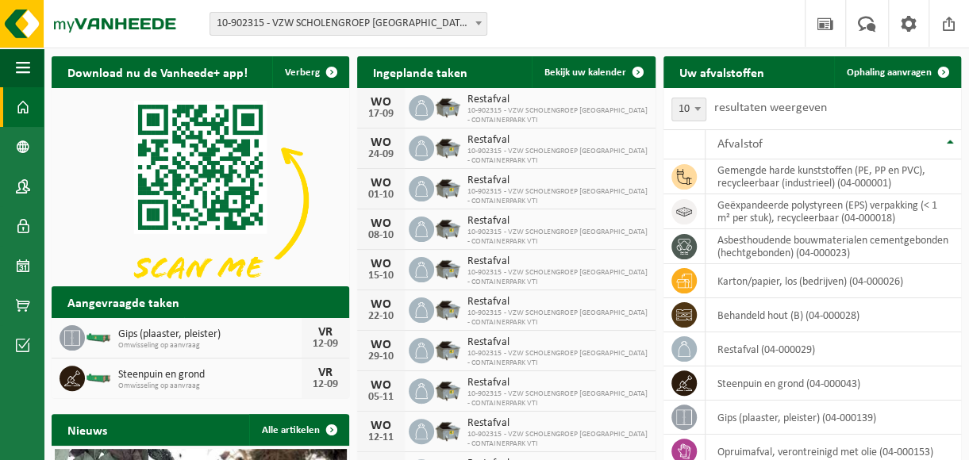
click at [187, 347] on span "Omwisseling op aanvraag" at bounding box center [209, 346] width 183 height 10
click at [205, 377] on span "Steenpuin en grond" at bounding box center [209, 375] width 183 height 13
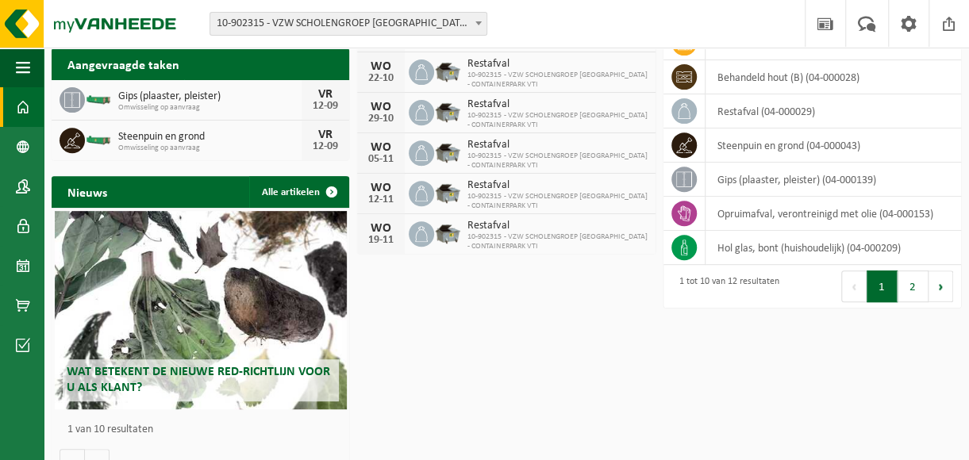
scroll to position [265, 0]
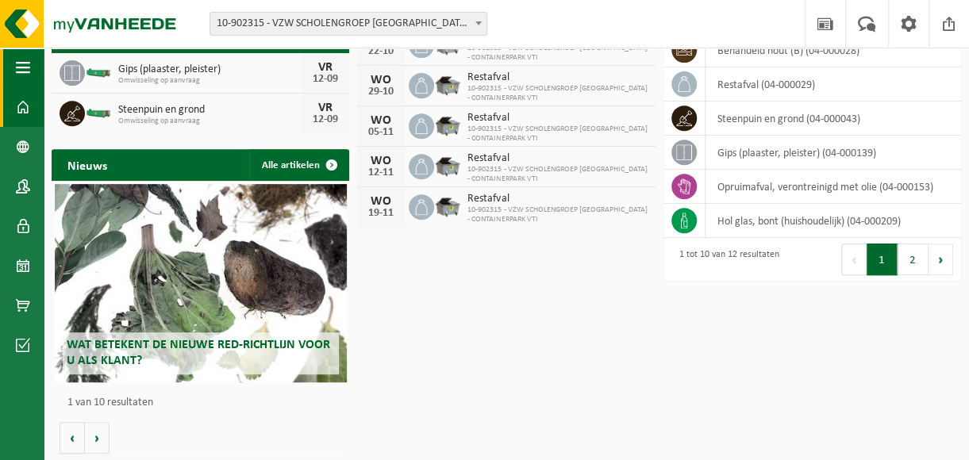
click at [21, 67] on span "button" at bounding box center [23, 68] width 14 height 40
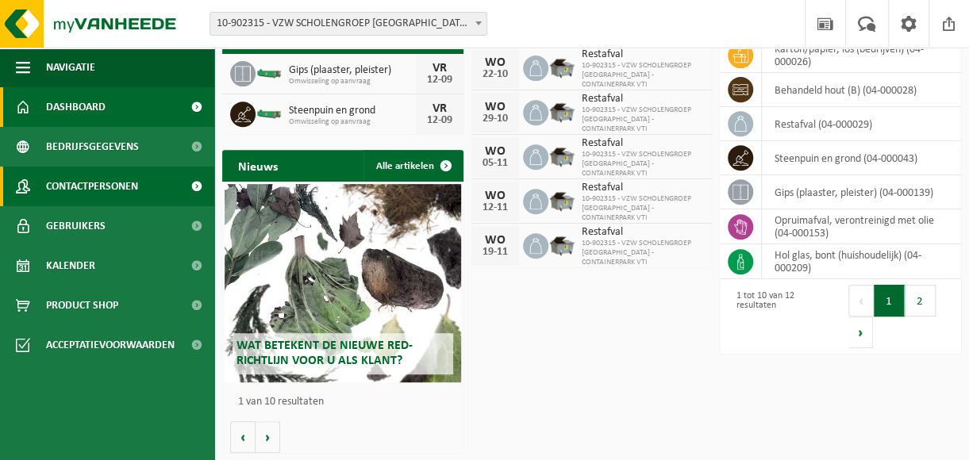
click at [83, 186] on span "Contactpersonen" at bounding box center [92, 187] width 92 height 40
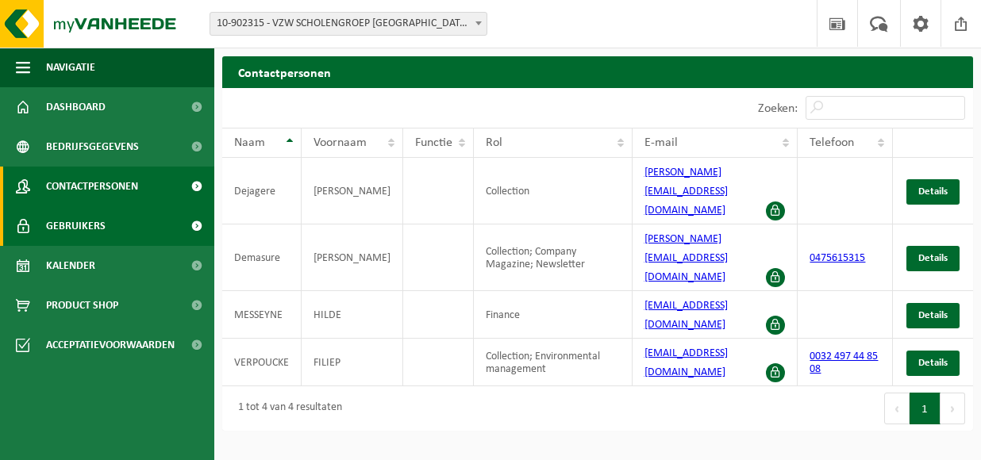
click at [79, 226] on span "Gebruikers" at bounding box center [76, 226] width 60 height 40
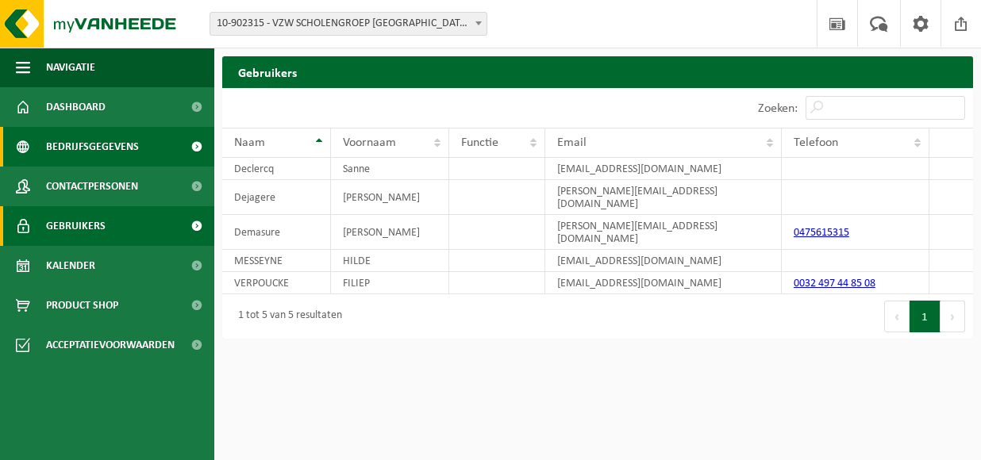
click at [81, 148] on span "Bedrijfsgegevens" at bounding box center [92, 147] width 93 height 40
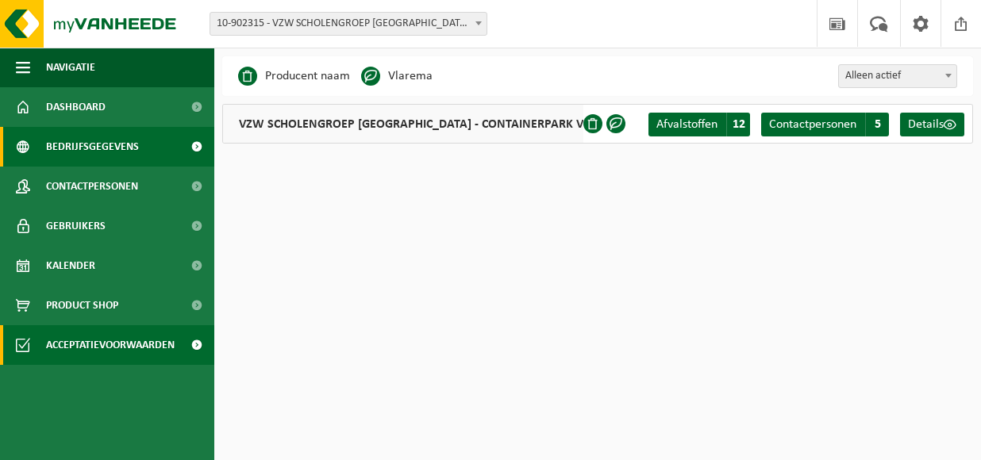
click at [83, 344] on span "Acceptatievoorwaarden" at bounding box center [110, 345] width 129 height 40
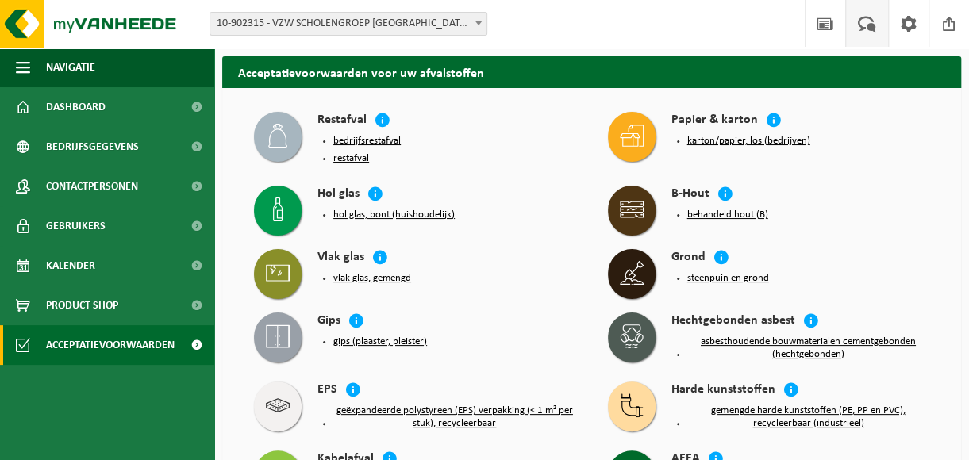
click at [864, 31] on span at bounding box center [867, 23] width 26 height 47
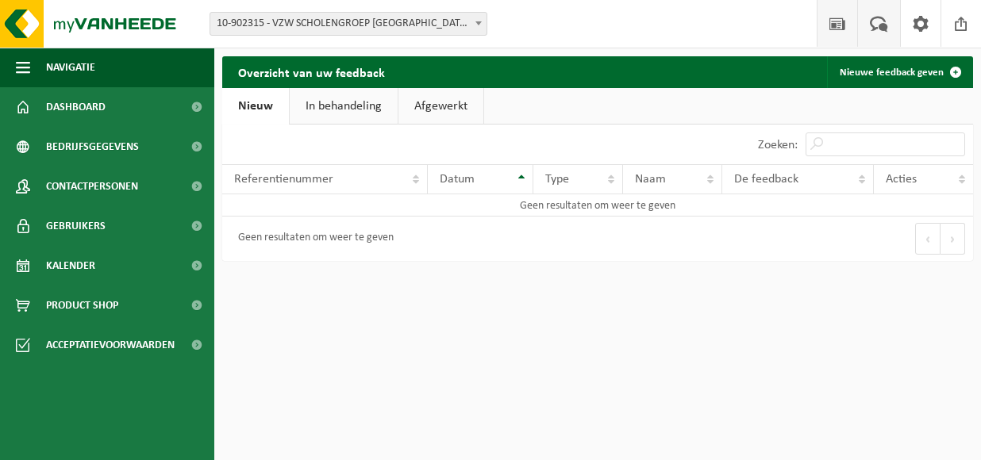
click at [834, 22] on span at bounding box center [837, 23] width 24 height 47
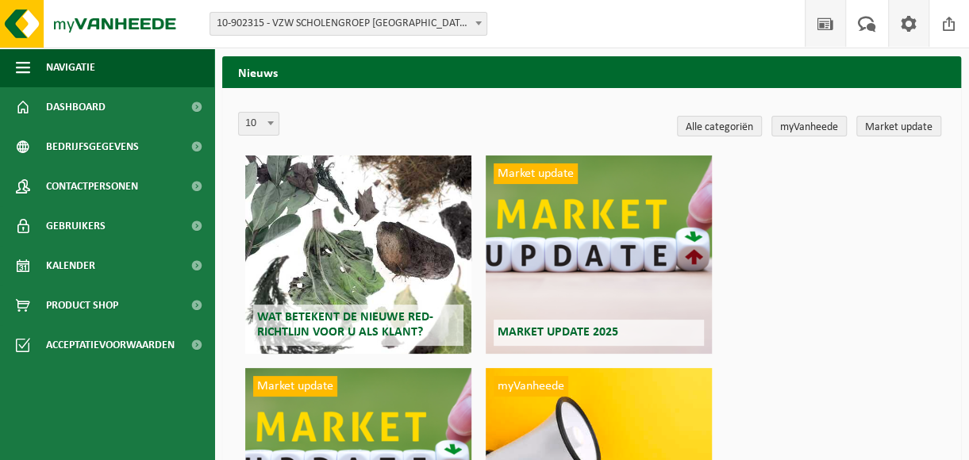
click at [911, 25] on span at bounding box center [909, 23] width 24 height 47
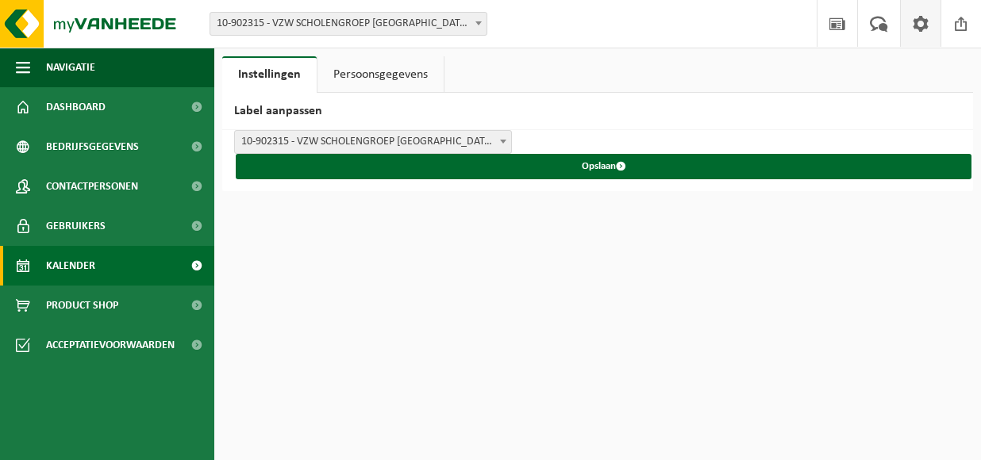
click at [77, 266] on span "Kalender" at bounding box center [70, 266] width 49 height 40
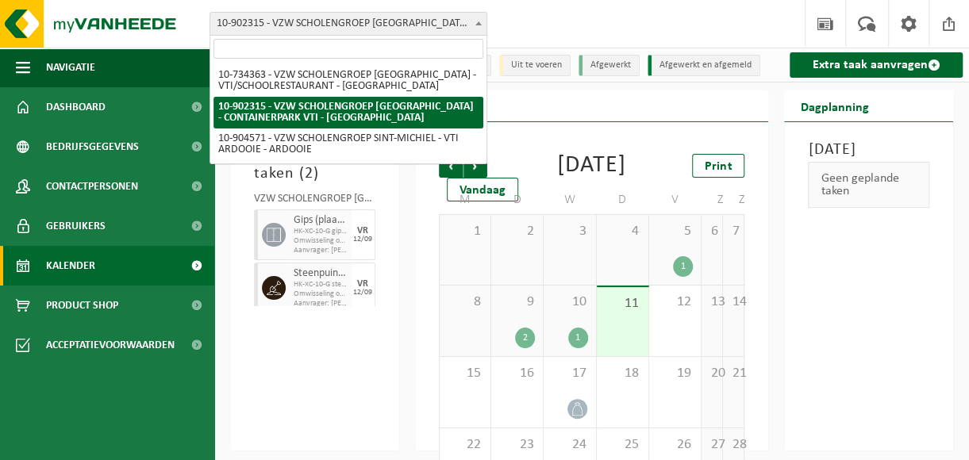
click at [478, 25] on span at bounding box center [478, 23] width 16 height 21
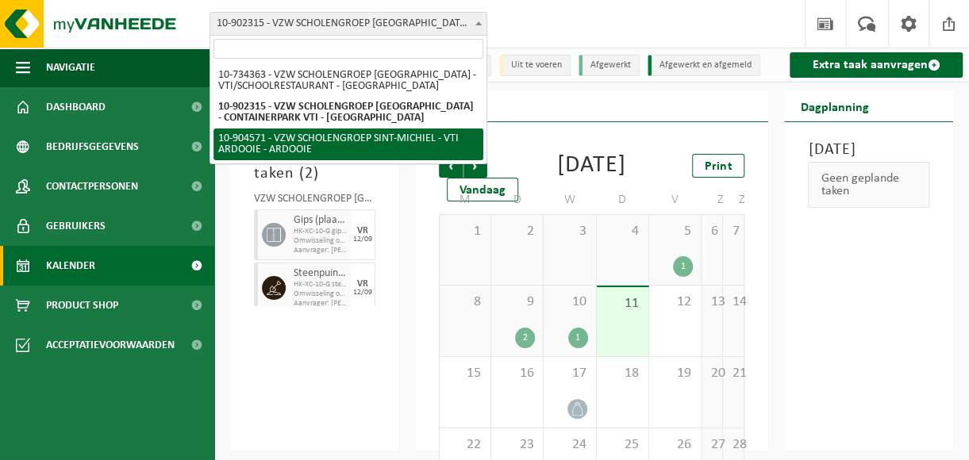
select select "121727"
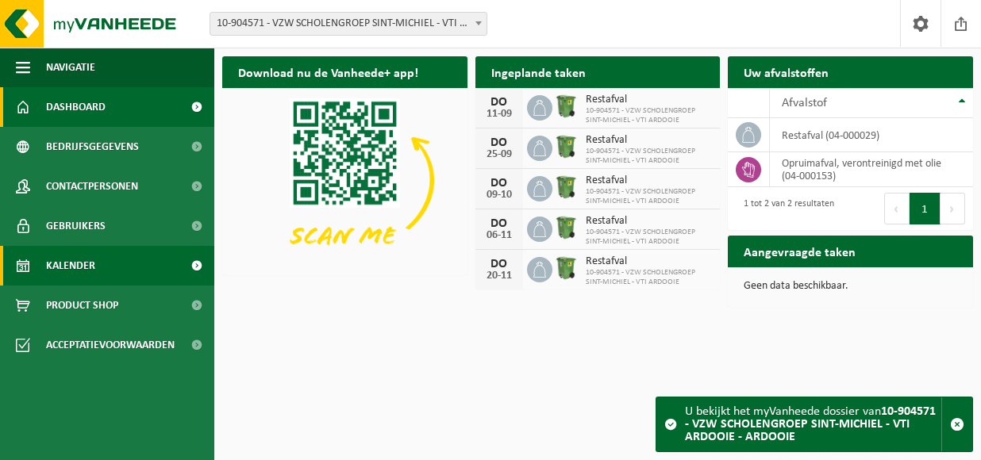
click at [74, 264] on span "Kalender" at bounding box center [70, 266] width 49 height 40
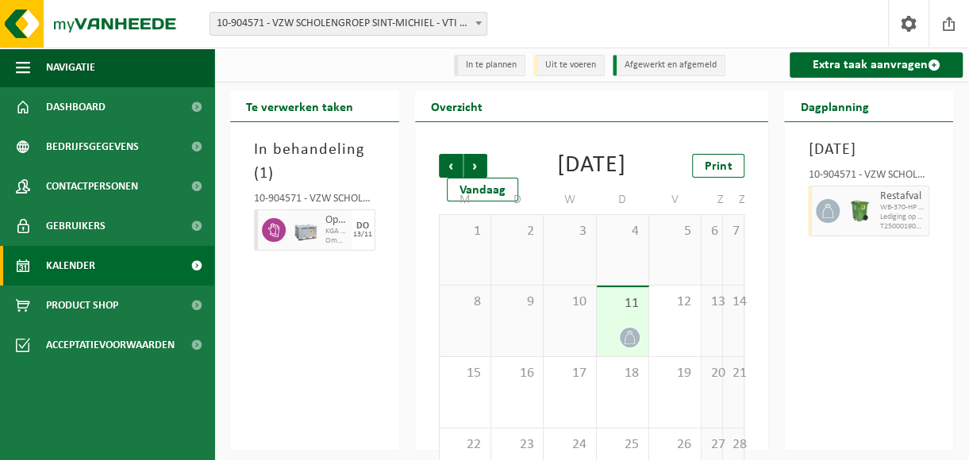
click at [615, 349] on div "11" at bounding box center [623, 321] width 52 height 69
click at [478, 20] on span at bounding box center [478, 23] width 16 height 21
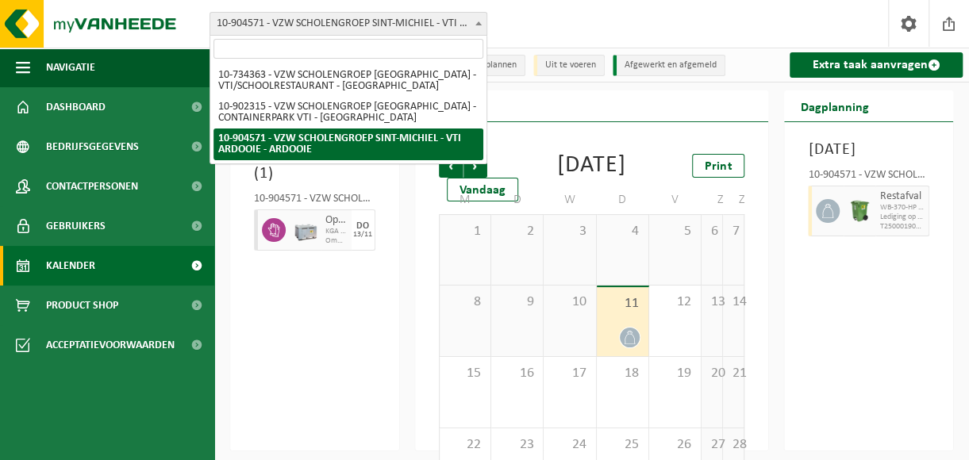
click at [480, 16] on span at bounding box center [478, 23] width 16 height 21
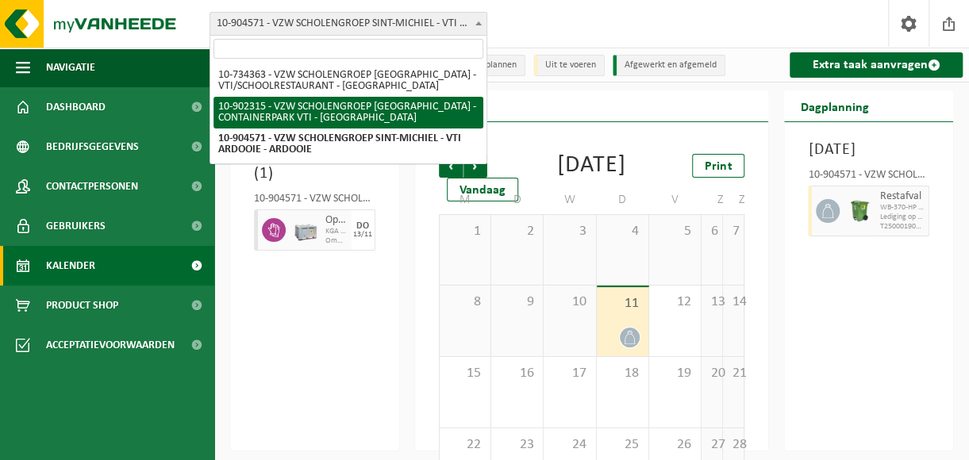
select select "120222"
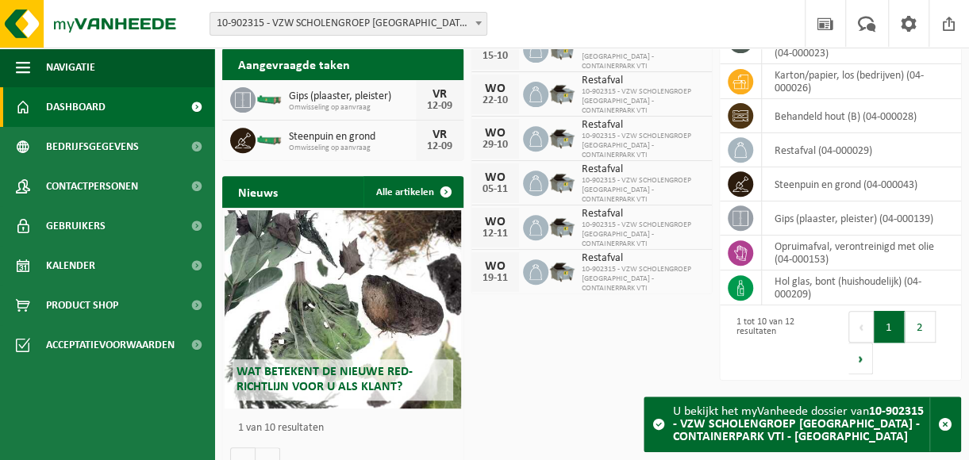
scroll to position [159, 0]
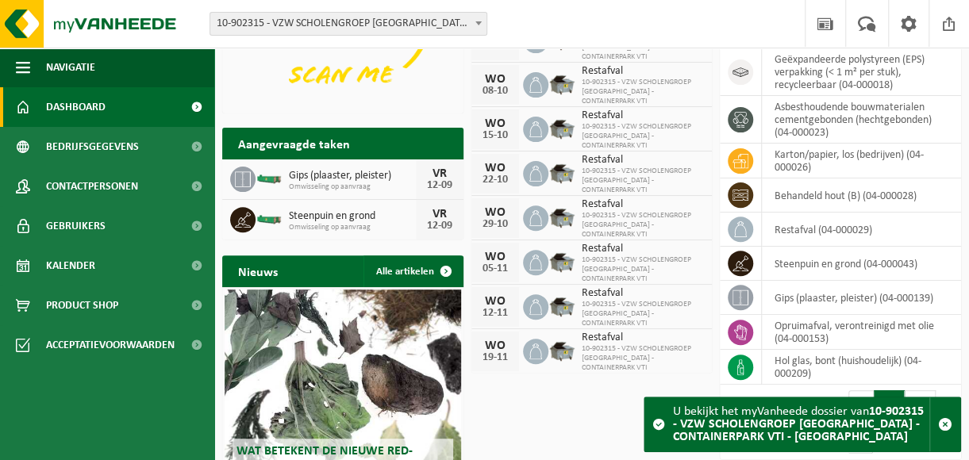
click at [263, 177] on img at bounding box center [268, 178] width 27 height 14
click at [245, 179] on icon at bounding box center [243, 179] width 16 height 16
drag, startPoint x: 245, startPoint y: 179, endPoint x: 309, endPoint y: 179, distance: 64.3
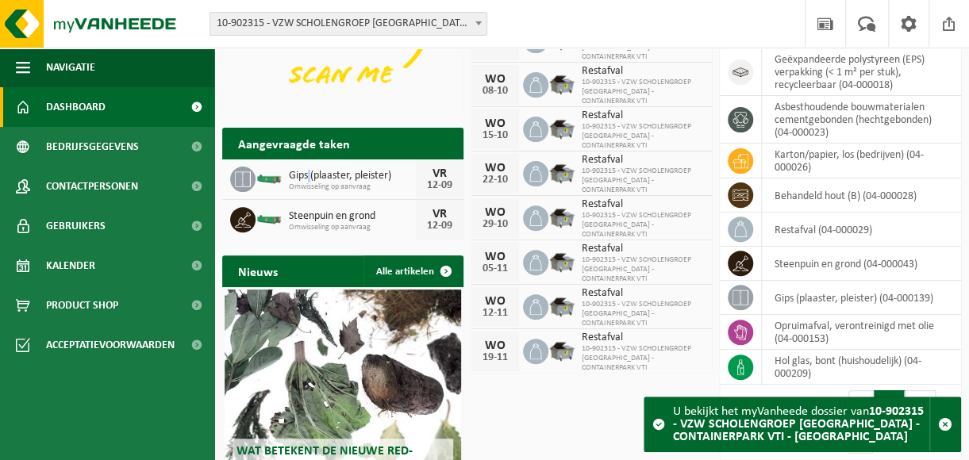
click at [309, 179] on span "Gips (plaaster, pleister)" at bounding box center [352, 176] width 127 height 13
click at [311, 179] on span "Gips (plaaster, pleister)" at bounding box center [352, 176] width 127 height 13
click at [444, 180] on div "12-09" at bounding box center [440, 185] width 32 height 11
drag, startPoint x: 444, startPoint y: 179, endPoint x: 397, endPoint y: 185, distance: 48.0
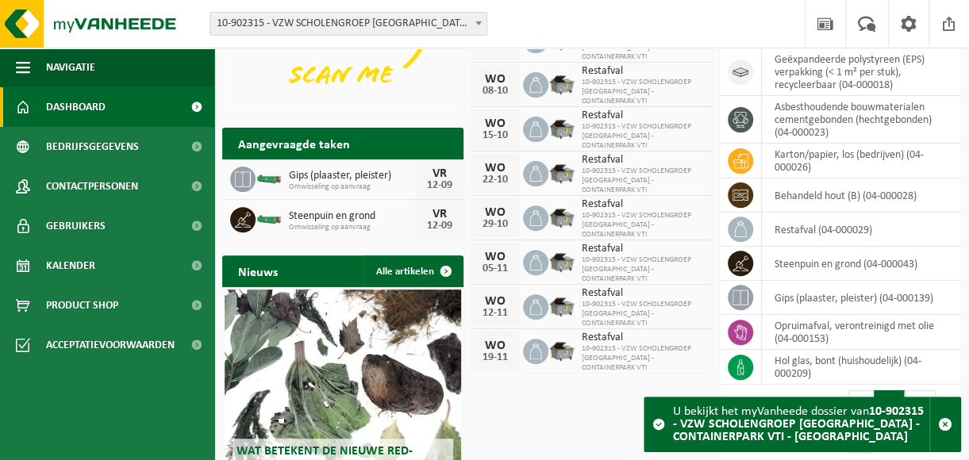
click at [397, 185] on span "Omwisseling op aanvraag" at bounding box center [352, 187] width 127 height 10
click at [941, 422] on span "button" at bounding box center [945, 424] width 14 height 14
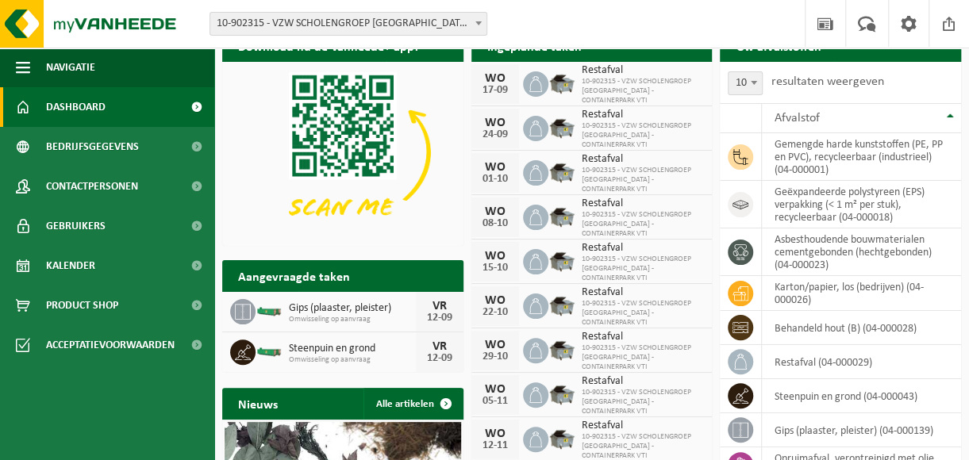
scroll to position [0, 0]
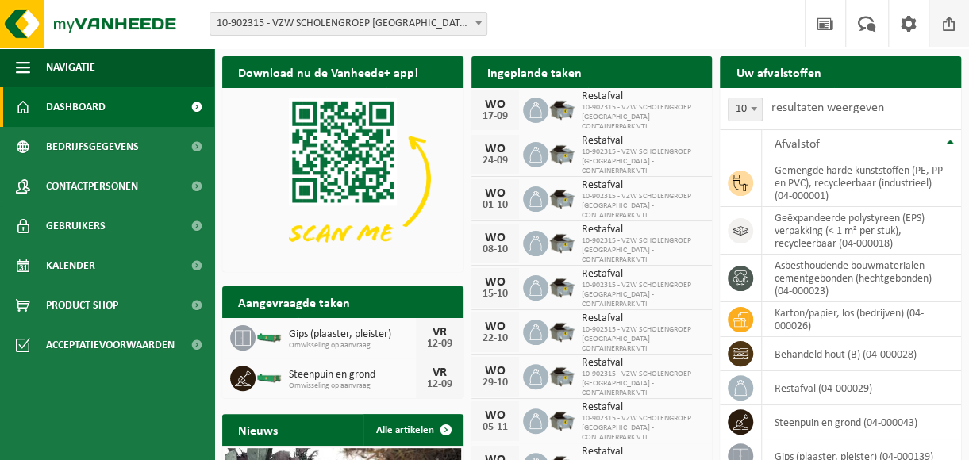
click at [950, 22] on span at bounding box center [949, 23] width 24 height 47
